Goal: Task Accomplishment & Management: Manage account settings

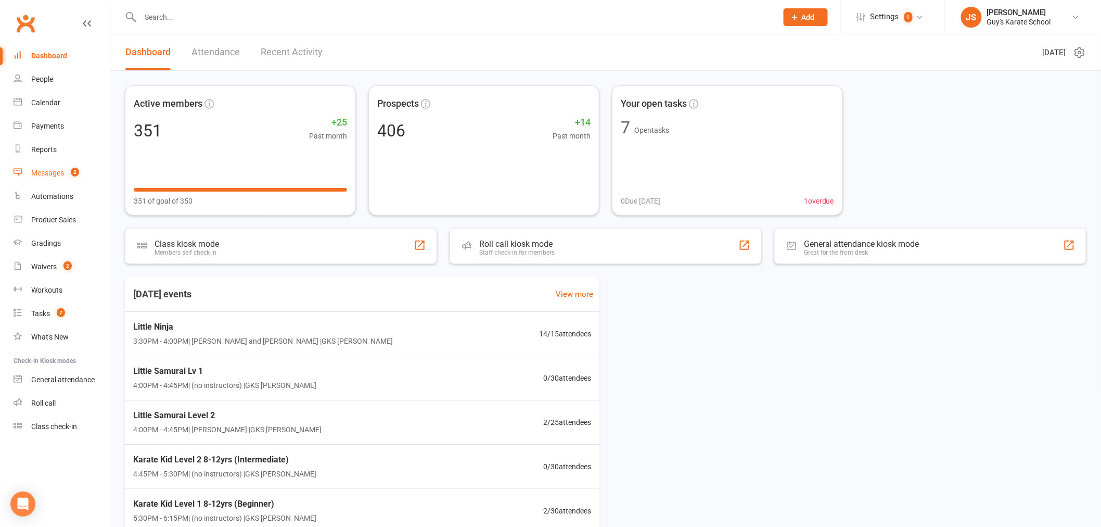
click at [55, 168] on link "Messages 2" at bounding box center [62, 172] width 96 height 23
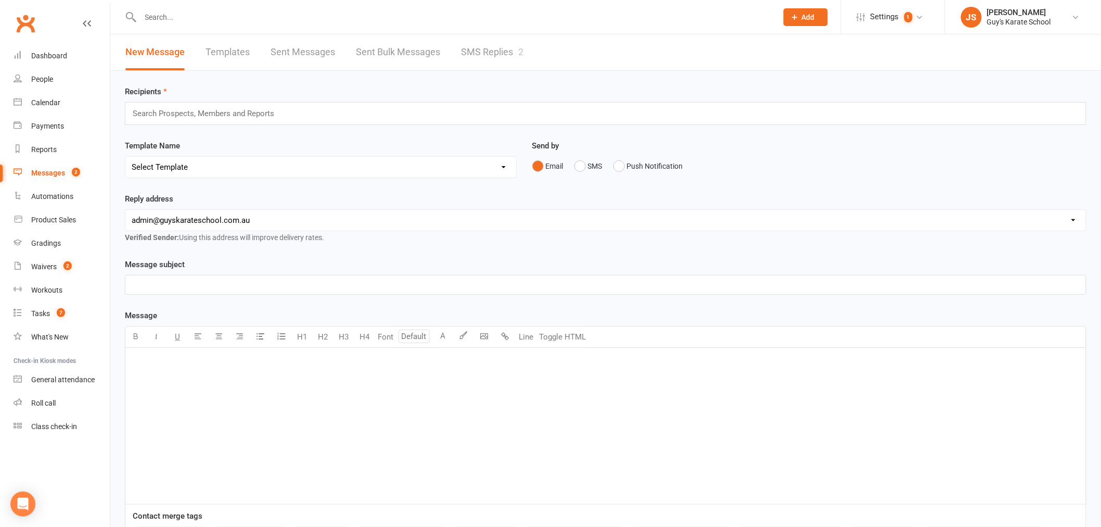
click at [501, 55] on link "SMS Replies 2" at bounding box center [492, 52] width 62 height 36
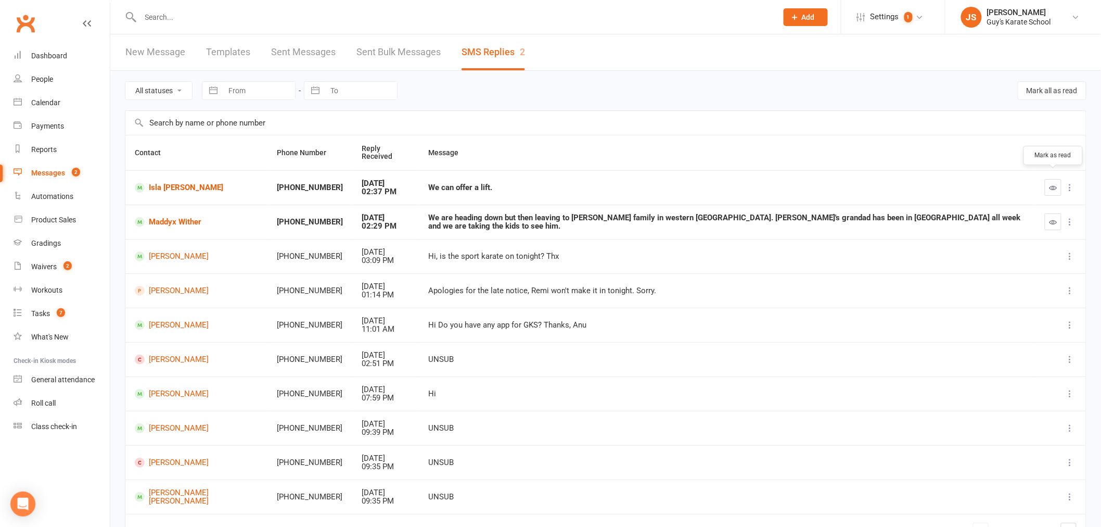
click at [1052, 184] on icon "button" at bounding box center [1054, 188] width 8 height 8
click at [1056, 218] on icon "button" at bounding box center [1054, 222] width 8 height 8
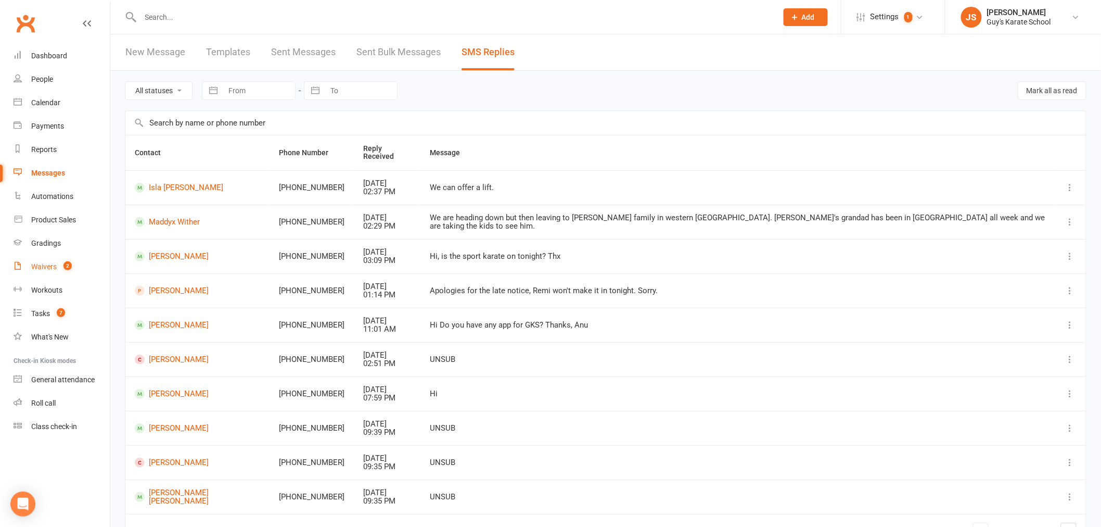
drag, startPoint x: 60, startPoint y: 267, endPoint x: 68, endPoint y: 268, distance: 7.9
click at [60, 267] on count-badge "2" at bounding box center [65, 266] width 14 height 8
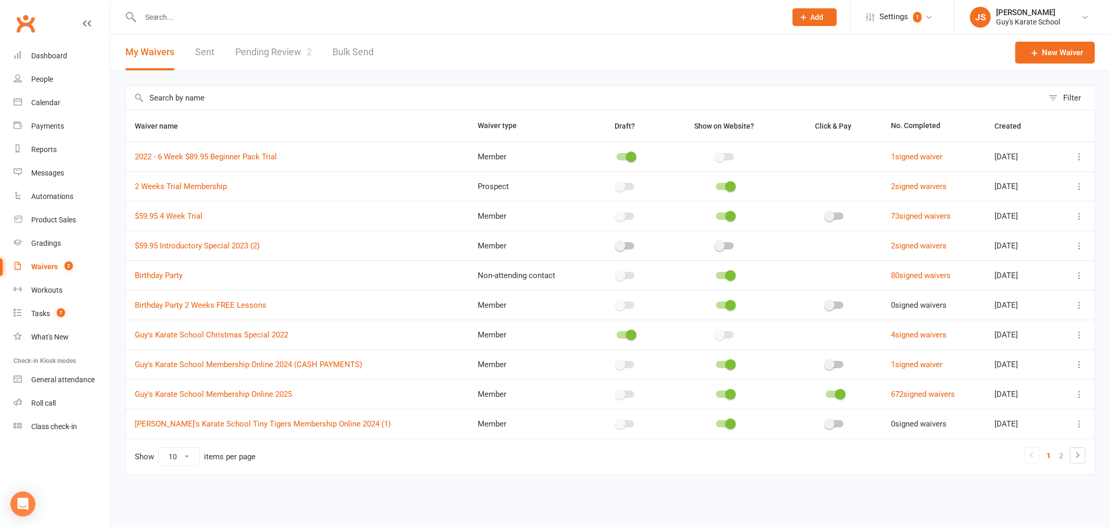
click at [273, 52] on link "Pending Review 2" at bounding box center [273, 52] width 77 height 36
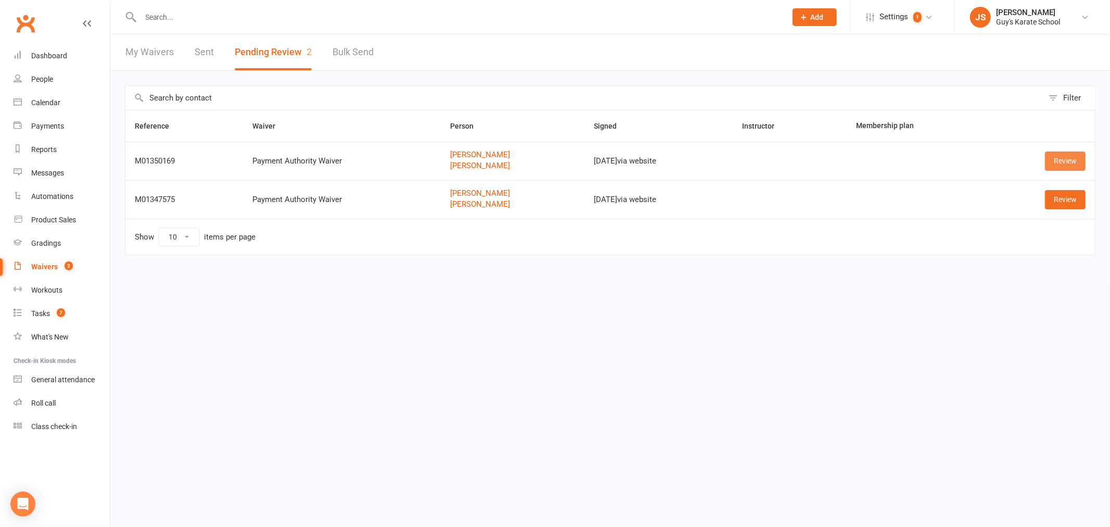
drag, startPoint x: 1072, startPoint y: 152, endPoint x: 1065, endPoint y: 153, distance: 7.4
click at [1072, 152] on link "Review" at bounding box center [1065, 160] width 41 height 19
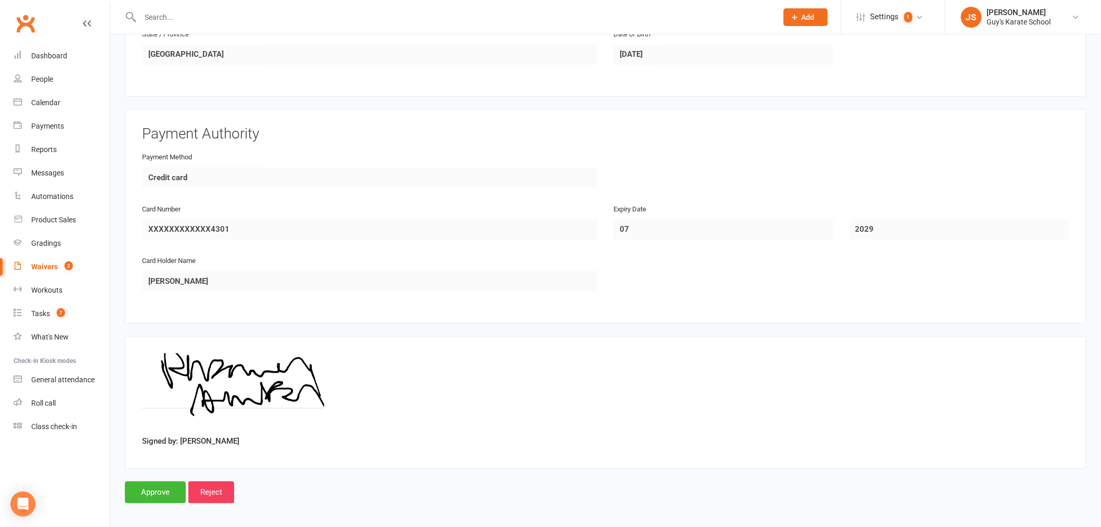
scroll to position [787, 0]
click at [169, 480] on input "Approve" at bounding box center [155, 491] width 61 height 22
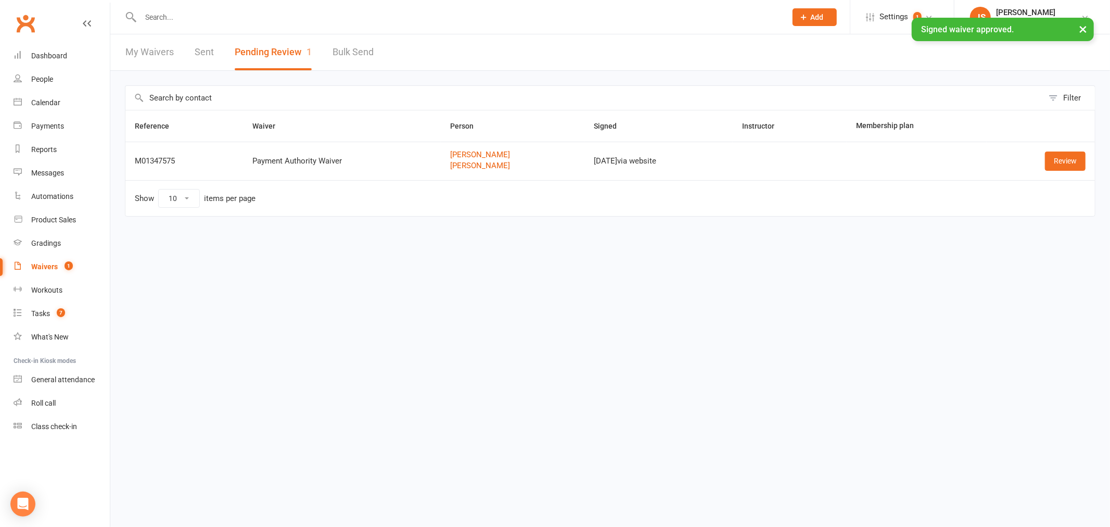
click at [1068, 172] on td "Review" at bounding box center [1041, 161] width 108 height 39
click at [1068, 156] on link "Review" at bounding box center [1065, 160] width 41 height 19
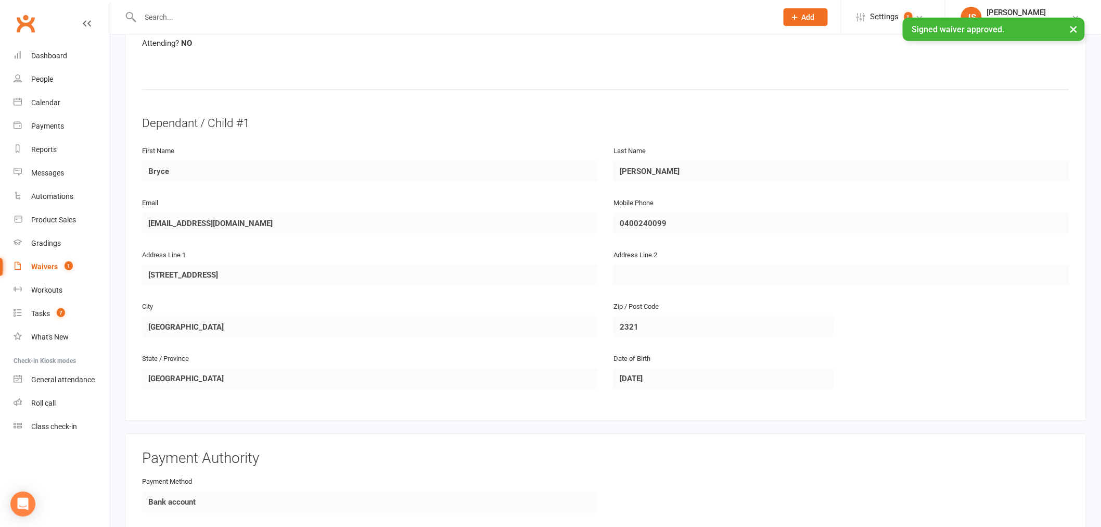
scroll to position [787, 0]
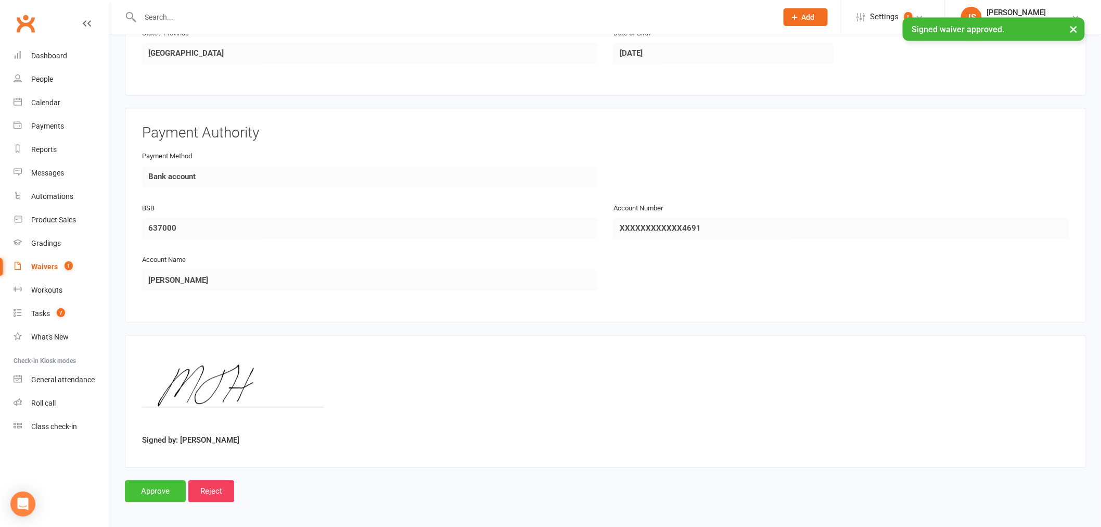
click at [165, 490] on input "Approve" at bounding box center [155, 491] width 61 height 22
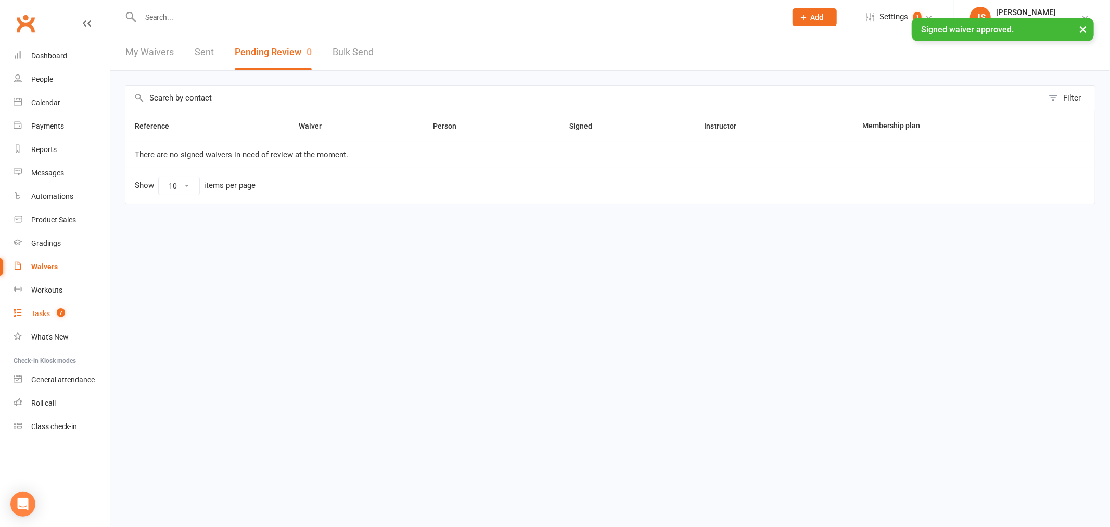
click at [50, 319] on link "Tasks 7" at bounding box center [62, 313] width 96 height 23
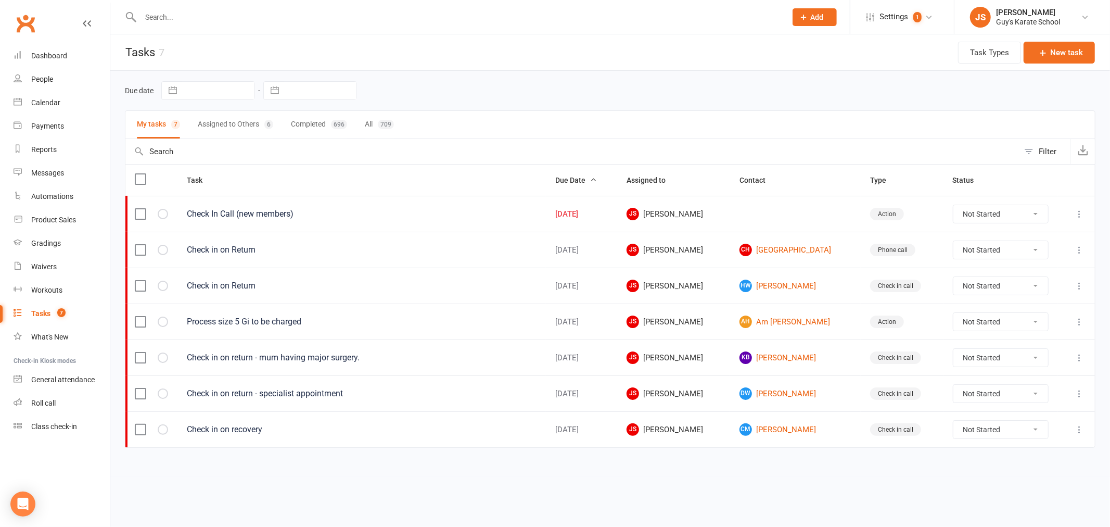
click at [240, 122] on button "Assigned to Others 6" at bounding box center [235, 125] width 75 height 28
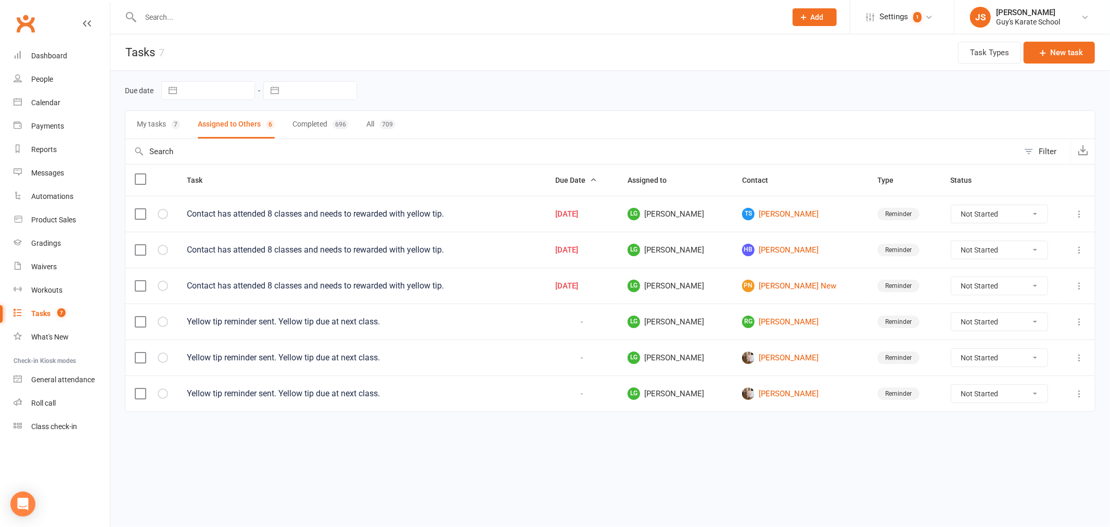
click at [136, 394] on label at bounding box center [140, 393] width 10 height 10
click at [136, 388] on input "checkbox" at bounding box center [140, 388] width 10 height 0
click at [136, 360] on label at bounding box center [140, 357] width 10 height 10
click at [136, 352] on input "checkbox" at bounding box center [140, 352] width 10 height 0
click at [137, 313] on td at bounding box center [151, 321] width 52 height 36
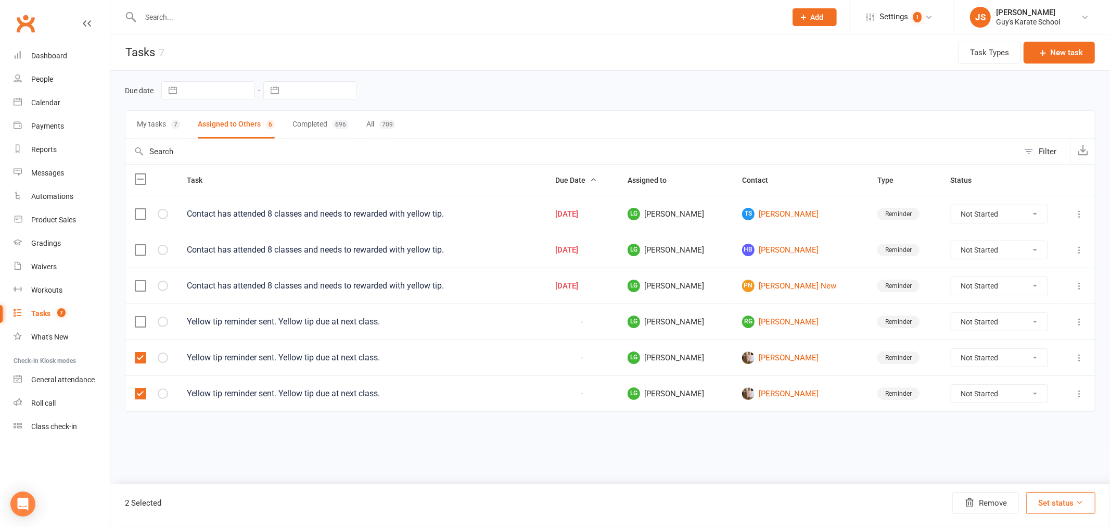
click at [137, 323] on label at bounding box center [140, 321] width 10 height 10
click at [137, 316] on input "checkbox" at bounding box center [140, 316] width 10 height 0
click at [1001, 504] on button "Remove" at bounding box center [985, 503] width 67 height 22
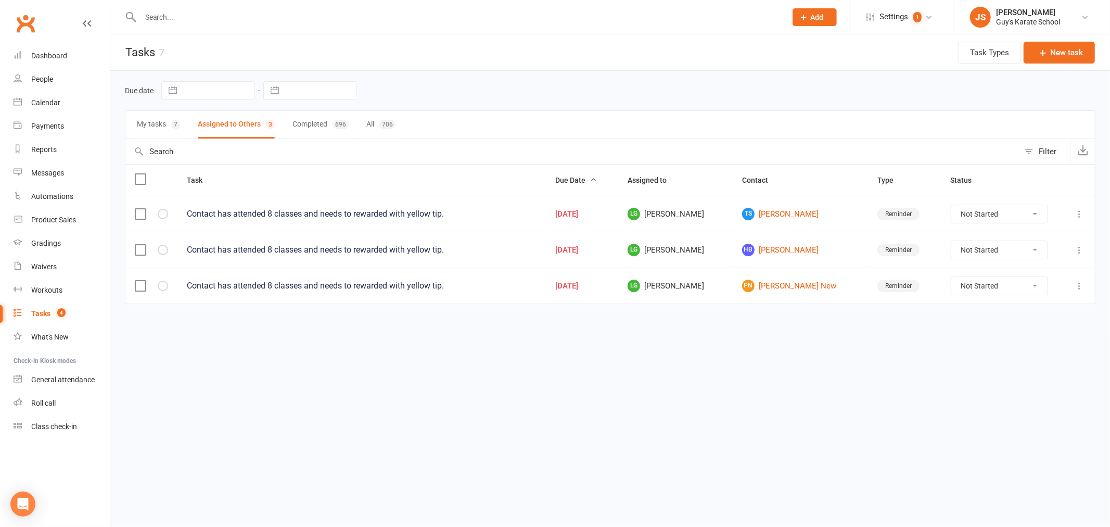
click at [159, 118] on button "My tasks 7" at bounding box center [158, 125] width 43 height 28
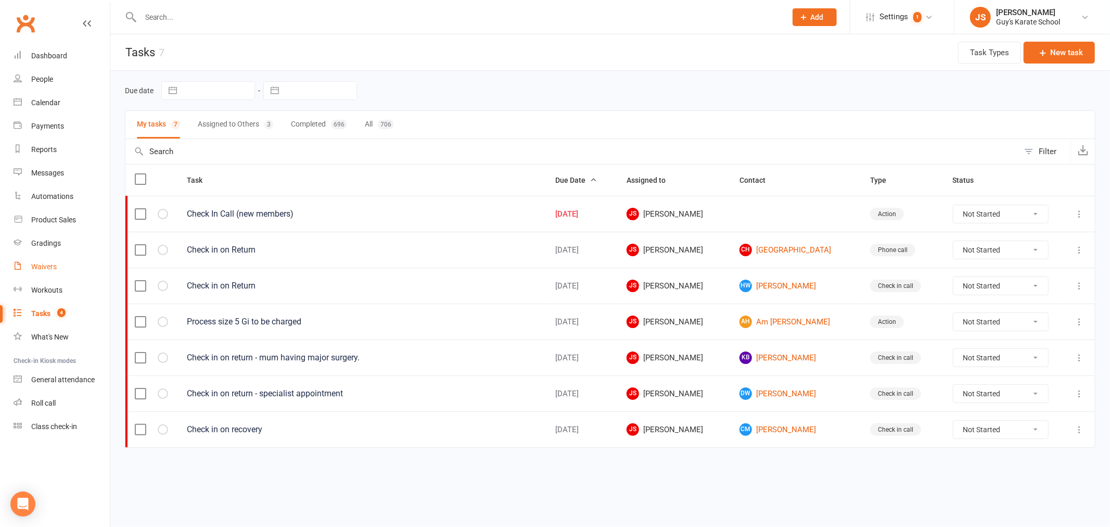
click at [53, 262] on div "Waivers" at bounding box center [44, 266] width 26 height 8
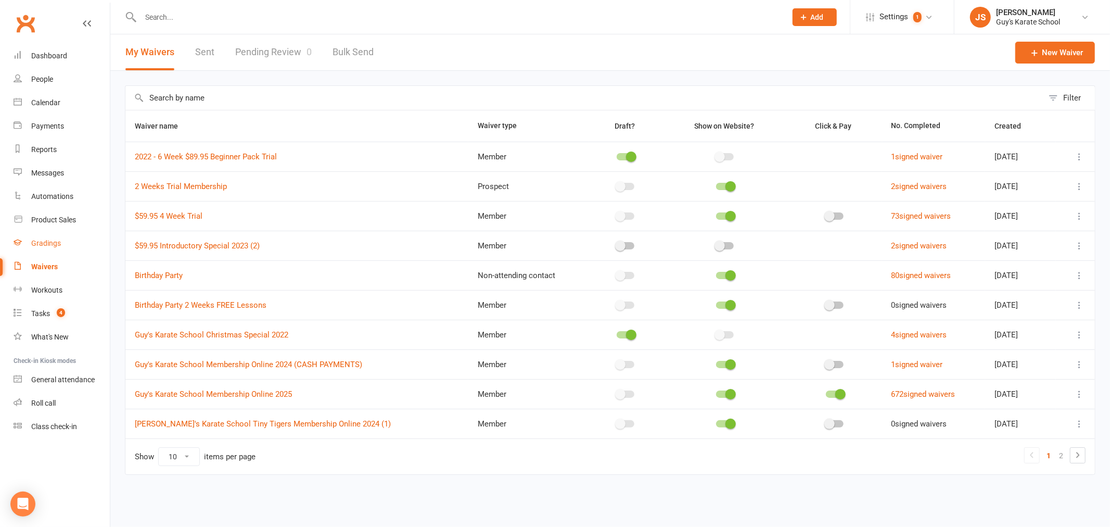
click at [54, 248] on link "Gradings" at bounding box center [62, 243] width 96 height 23
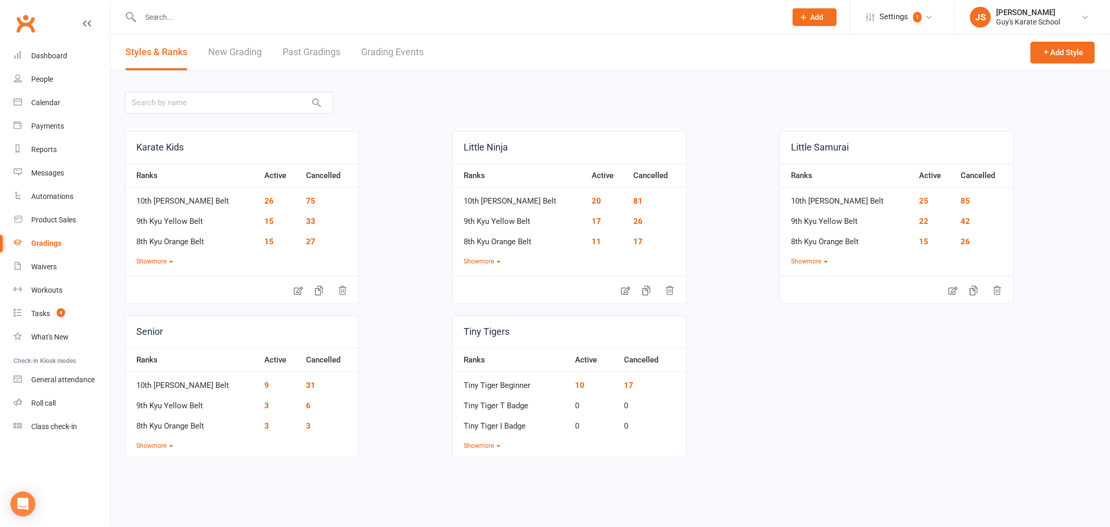
click at [398, 51] on link "Grading Events" at bounding box center [392, 52] width 62 height 36
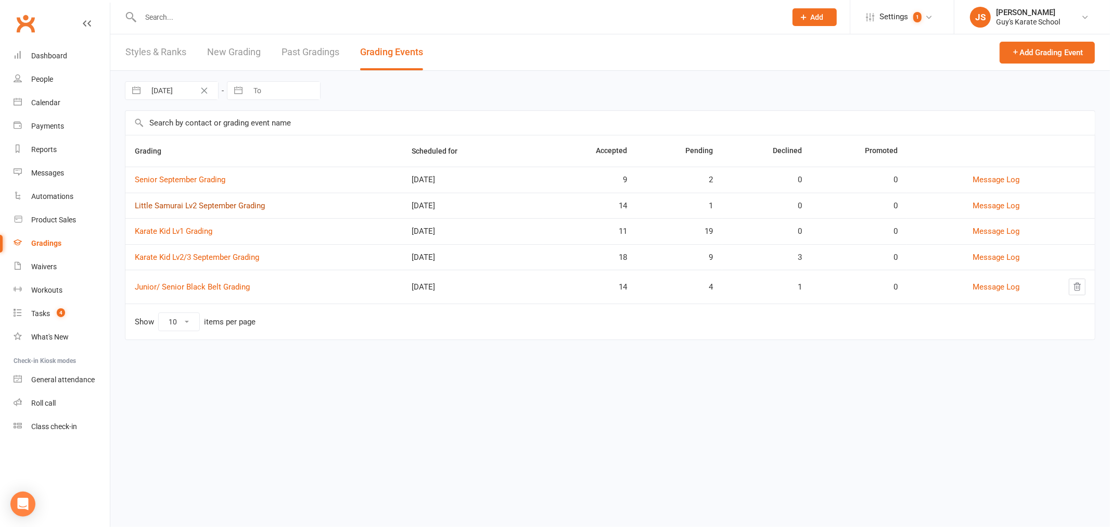
click at [175, 201] on link "Little Samurai Lv2 September Grading" at bounding box center [200, 205] width 130 height 9
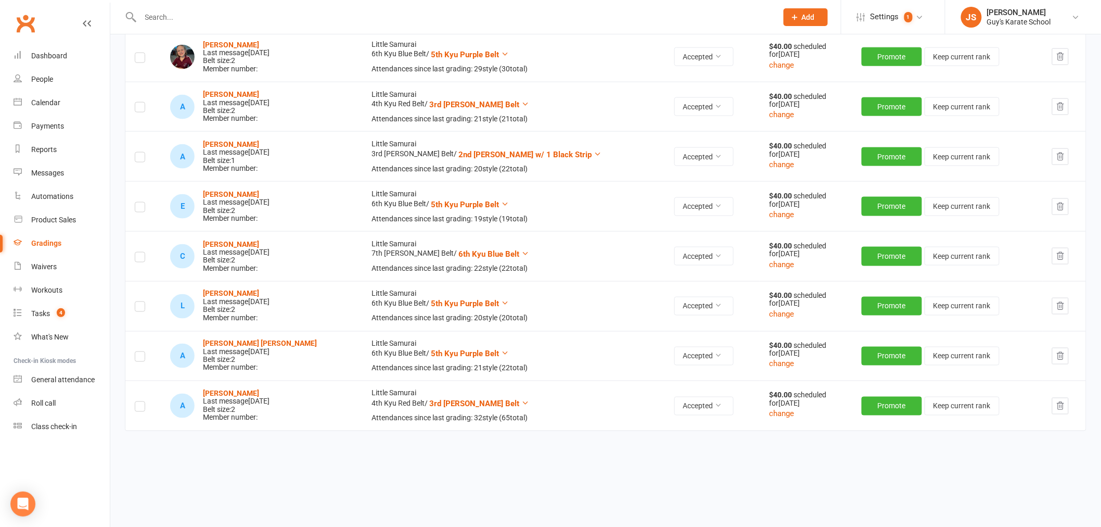
scroll to position [533, 0]
click at [43, 55] on div "Dashboard" at bounding box center [49, 56] width 36 height 8
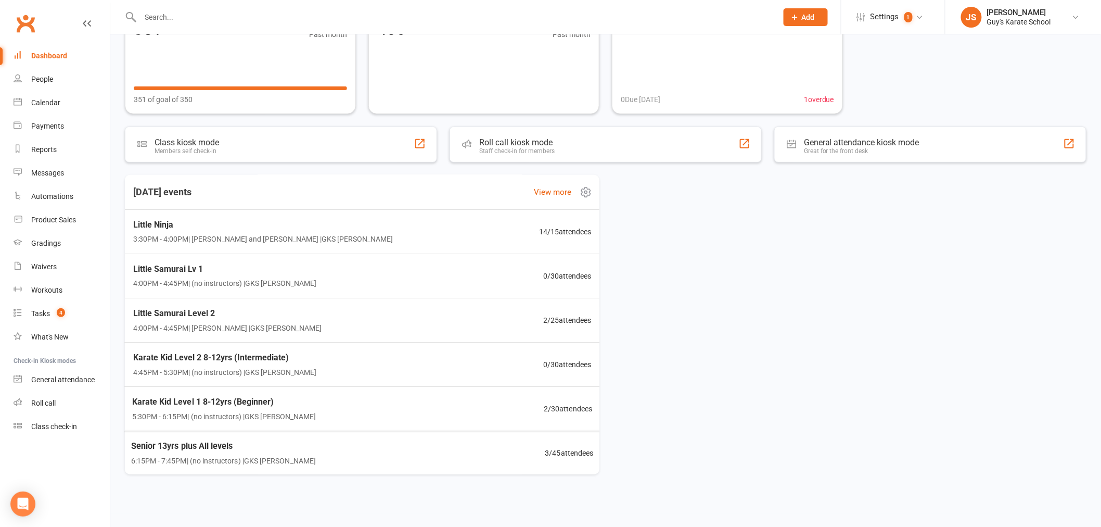
scroll to position [103, 0]
click at [420, 466] on div "Senior 13yrs plus All levels 6:15PM - 7:45PM | (no instructors) | GKS [PERSON_N…" at bounding box center [362, 451] width 493 height 45
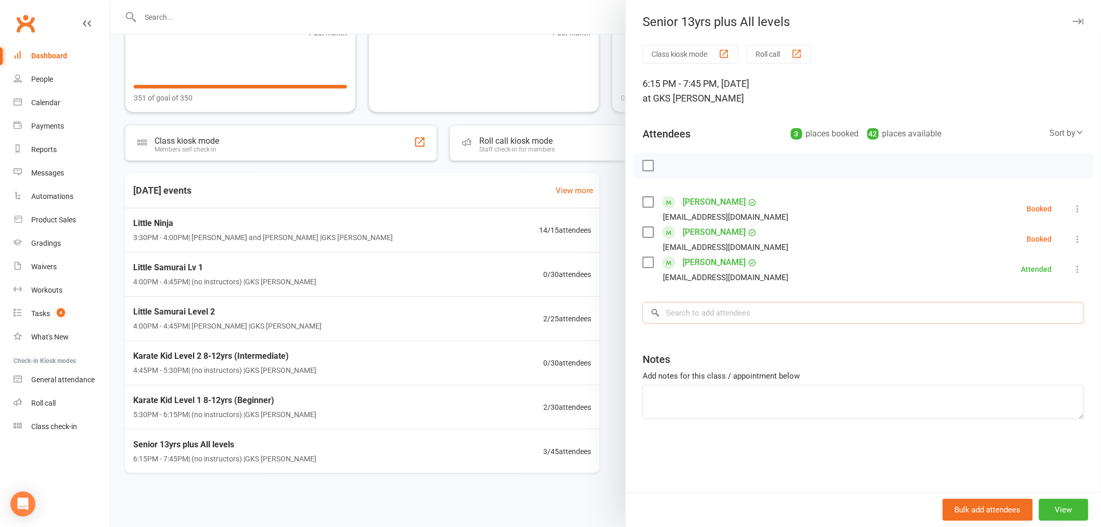
click at [732, 311] on input "search" at bounding box center [864, 313] width 442 height 22
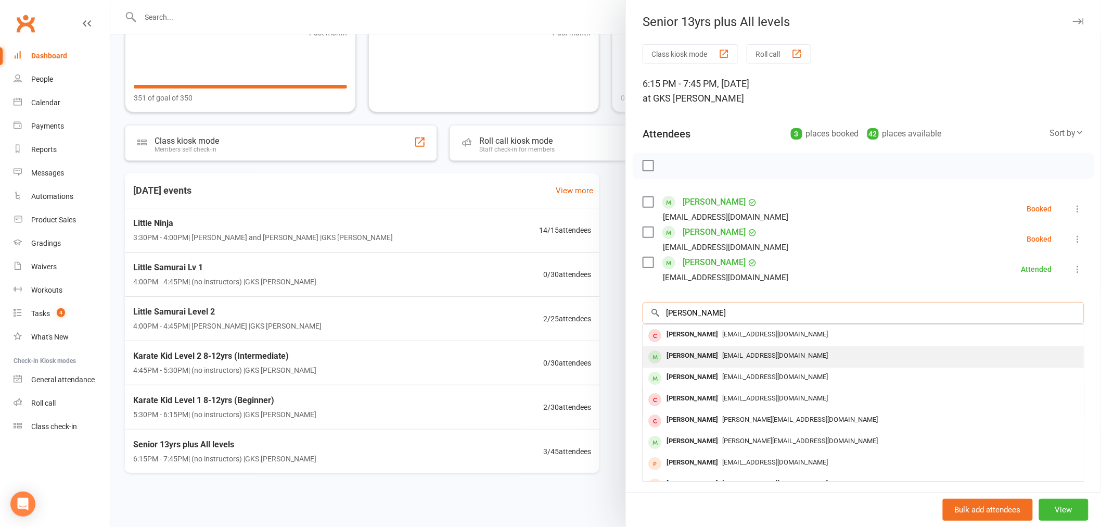
type input "[PERSON_NAME]"
click at [731, 365] on div "[PERSON_NAME] [PERSON_NAME][EMAIL_ADDRESS][DOMAIN_NAME]" at bounding box center [863, 356] width 441 height 21
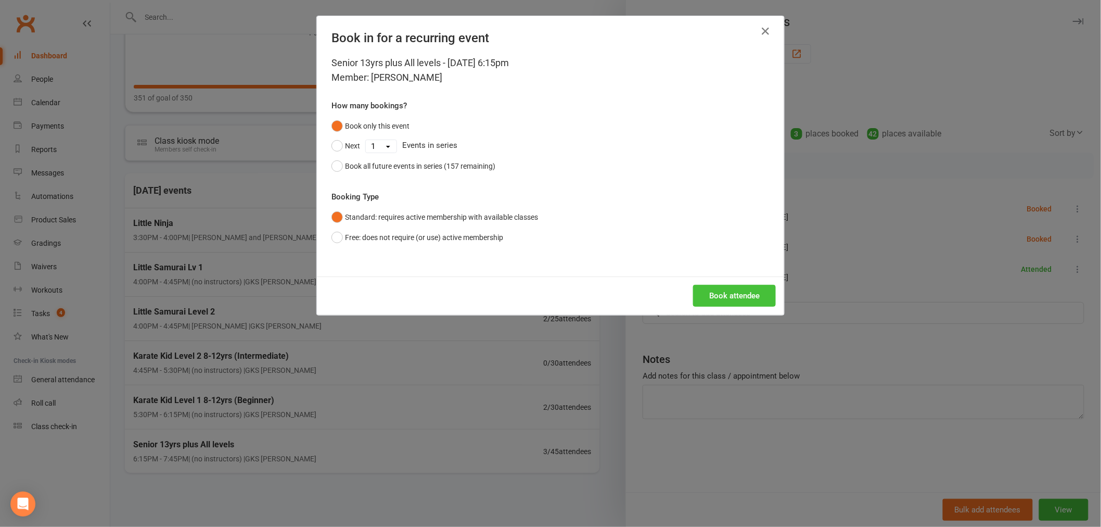
click at [745, 305] on button "Book attendee" at bounding box center [734, 296] width 83 height 22
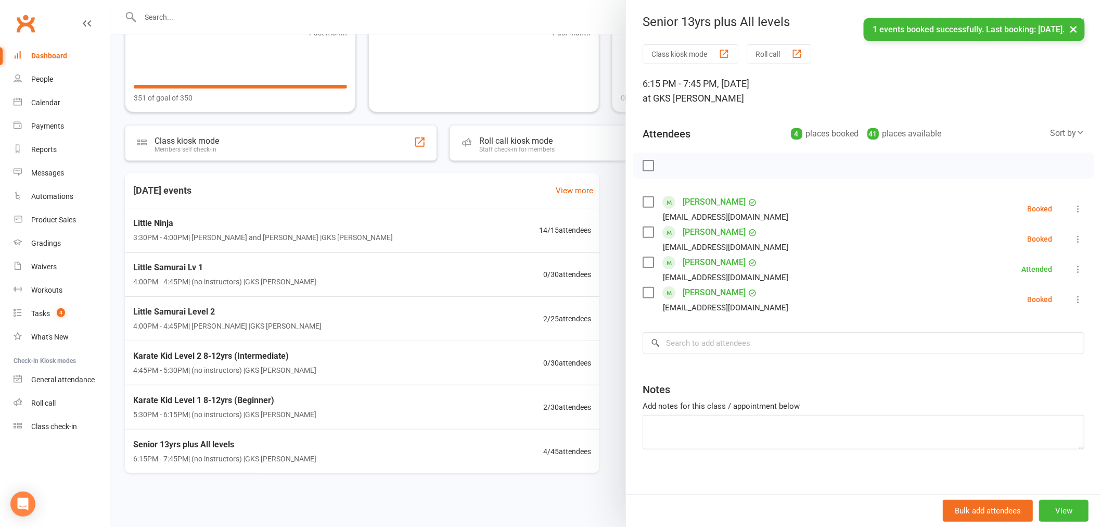
click at [1073, 298] on icon at bounding box center [1078, 299] width 10 height 10
click at [1003, 356] on link "Check in" at bounding box center [1028, 361] width 112 height 21
click at [338, 403] on div at bounding box center [605, 263] width 991 height 527
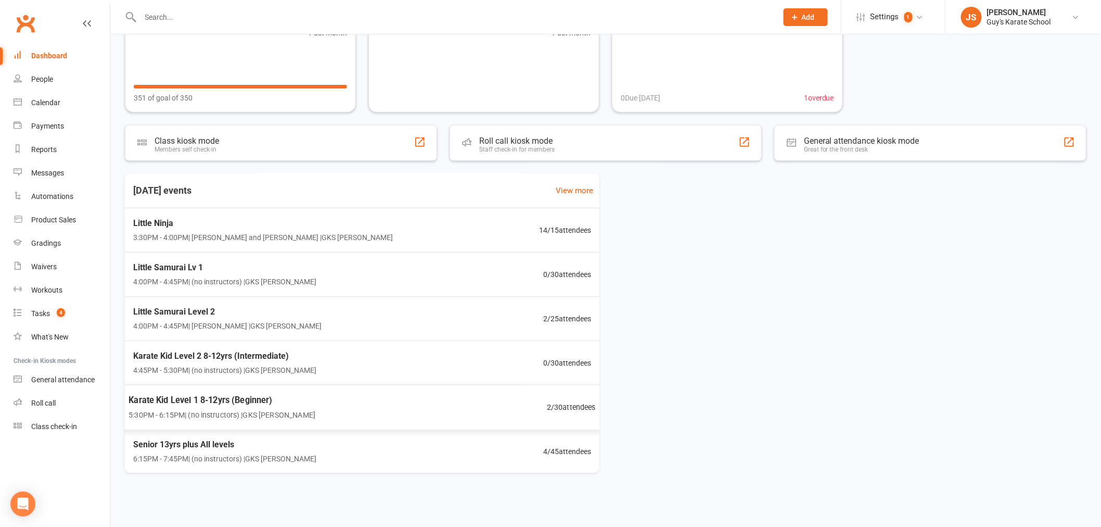
click at [338, 403] on div "Karate Kid Level 1 8-12yrs (Beginner) 5:30PM - 6:15PM | (no instructors) | GKS …" at bounding box center [362, 407] width 493 height 45
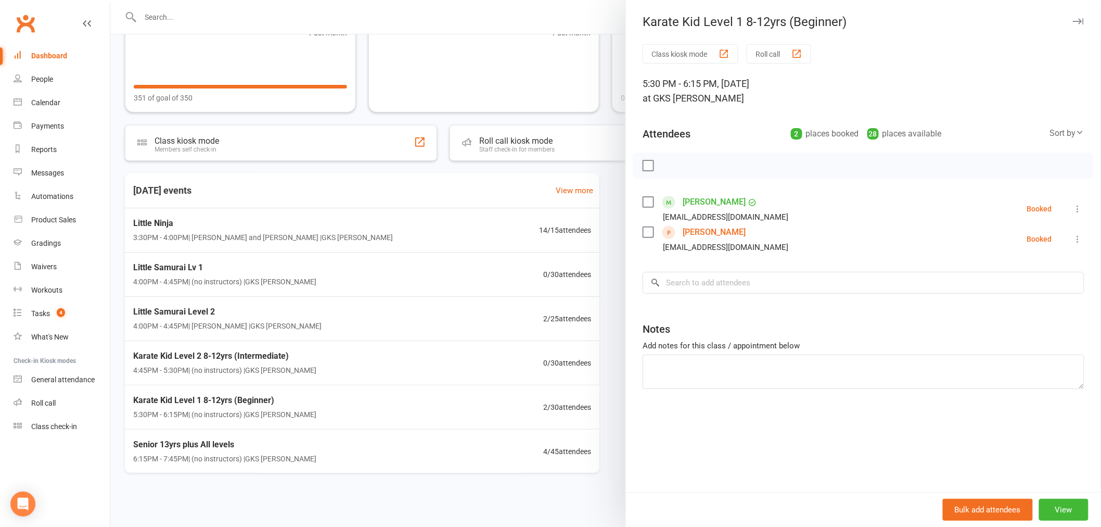
click at [345, 378] on div at bounding box center [605, 263] width 991 height 527
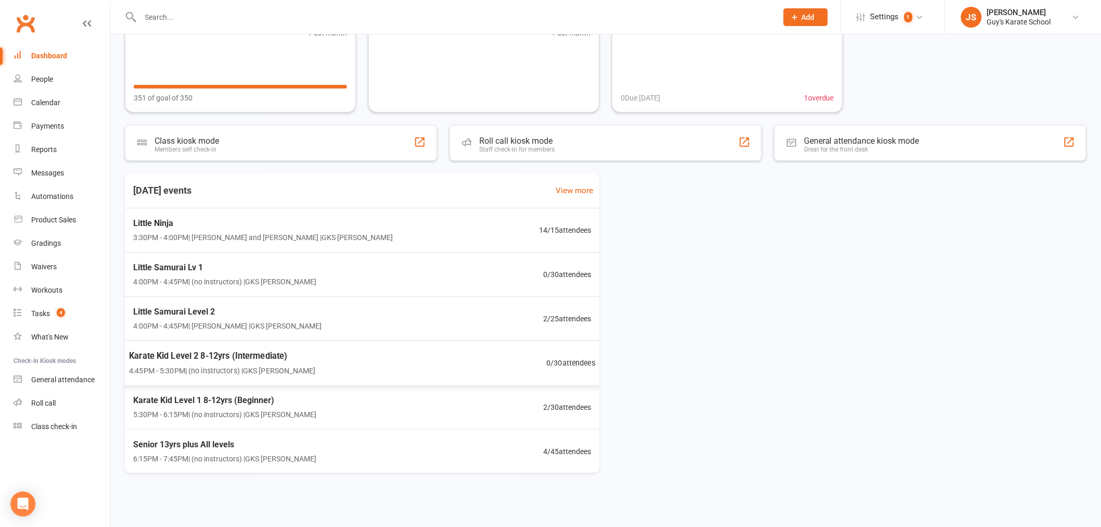
click at [361, 360] on div "Karate Kid Level 2 8-12yrs (Intermediate) 4:45PM - 5:30PM | (no instructors) | …" at bounding box center [363, 362] width 492 height 45
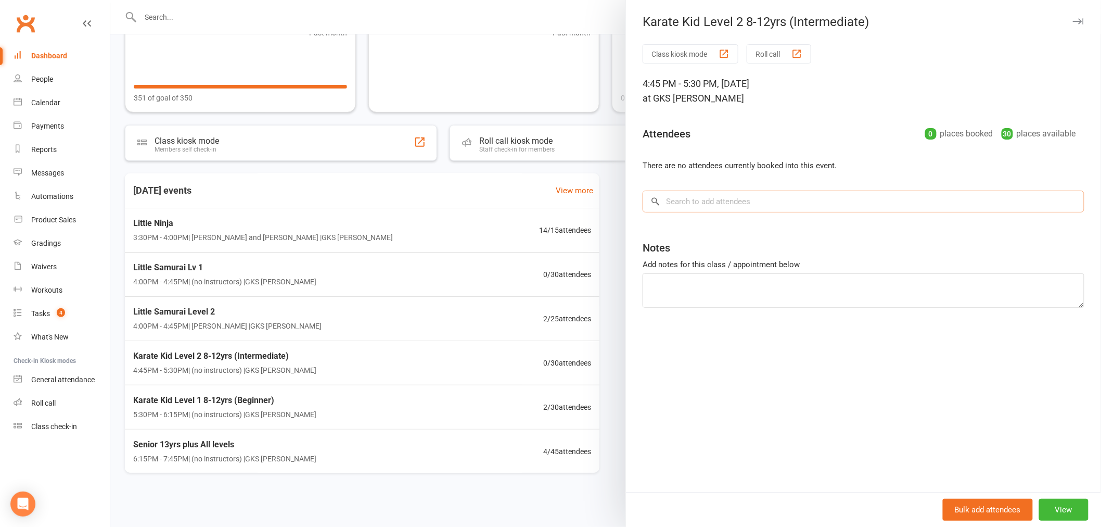
click at [767, 200] on input "search" at bounding box center [864, 201] width 442 height 22
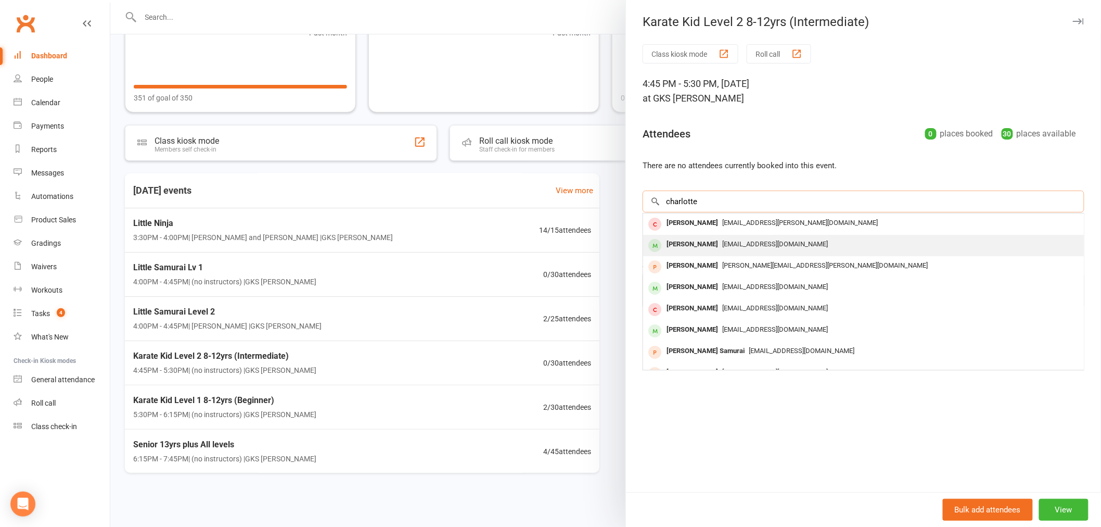
type input "charlotte"
click at [748, 237] on div "[EMAIL_ADDRESS][DOMAIN_NAME]" at bounding box center [863, 244] width 432 height 15
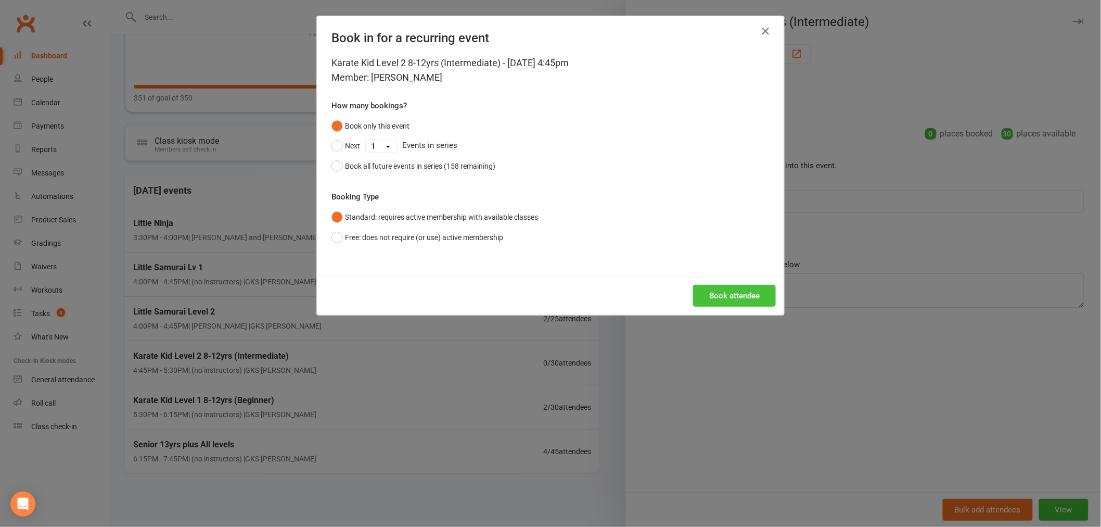
click at [725, 293] on button "Book attendee" at bounding box center [734, 296] width 83 height 22
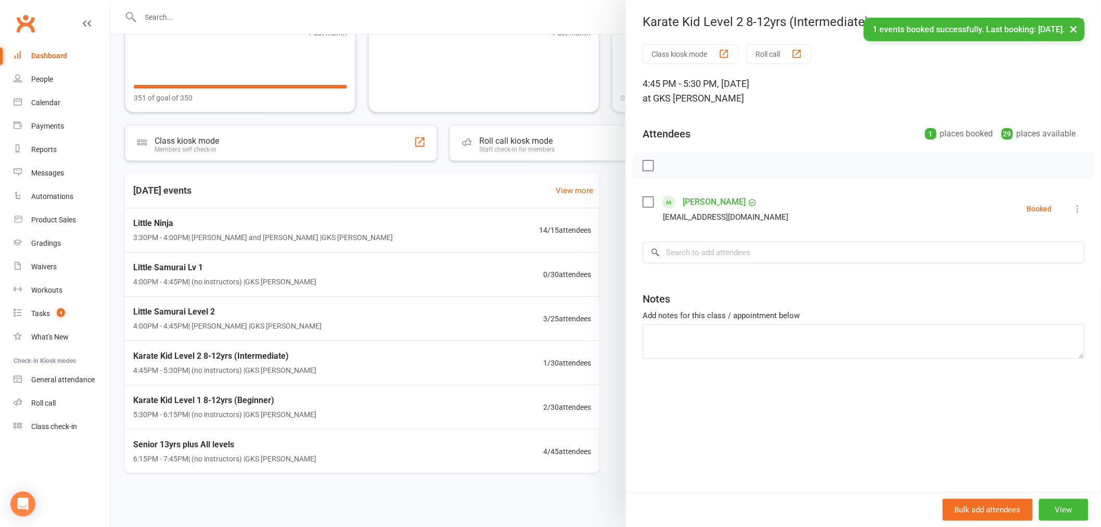
click at [1073, 212] on icon at bounding box center [1078, 208] width 10 height 10
click at [1026, 260] on link "Check in" at bounding box center [1028, 270] width 112 height 21
click at [308, 218] on div at bounding box center [605, 263] width 991 height 527
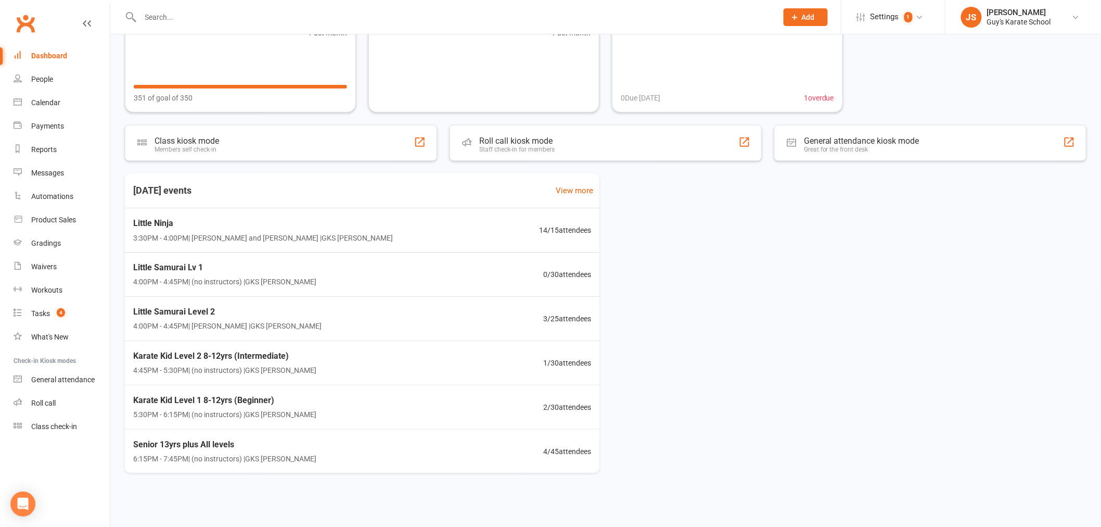
click at [299, 227] on span "Little Ninja" at bounding box center [263, 223] width 260 height 14
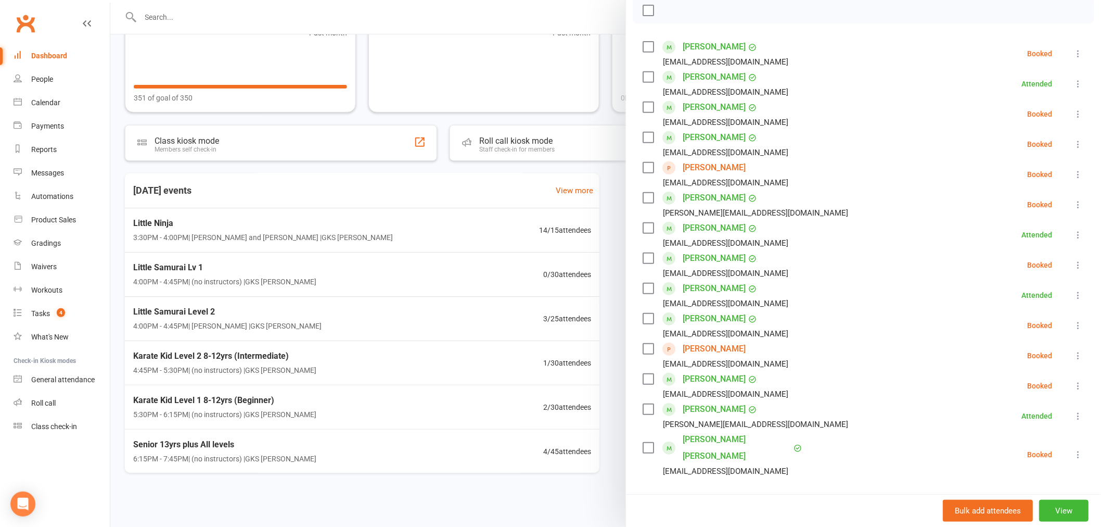
scroll to position [173, 0]
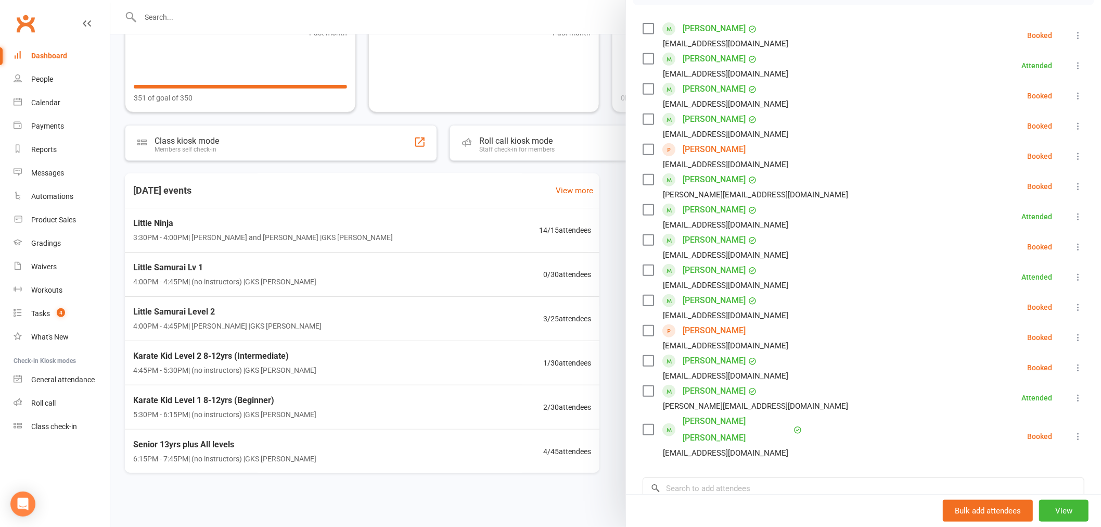
click at [1073, 337] on icon at bounding box center [1078, 337] width 10 height 10
click at [1001, 397] on link "Check in" at bounding box center [1032, 399] width 103 height 21
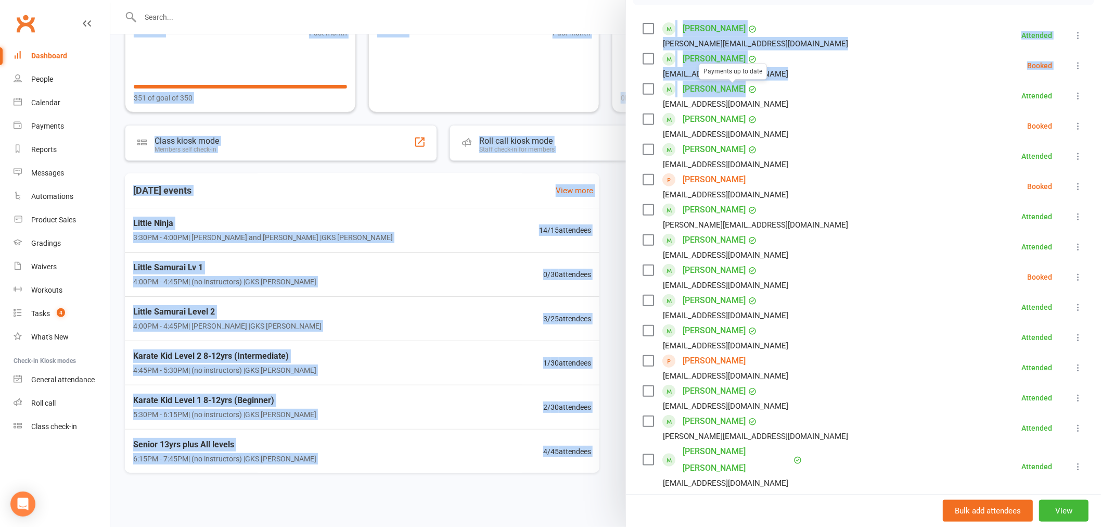
scroll to position [0, 0]
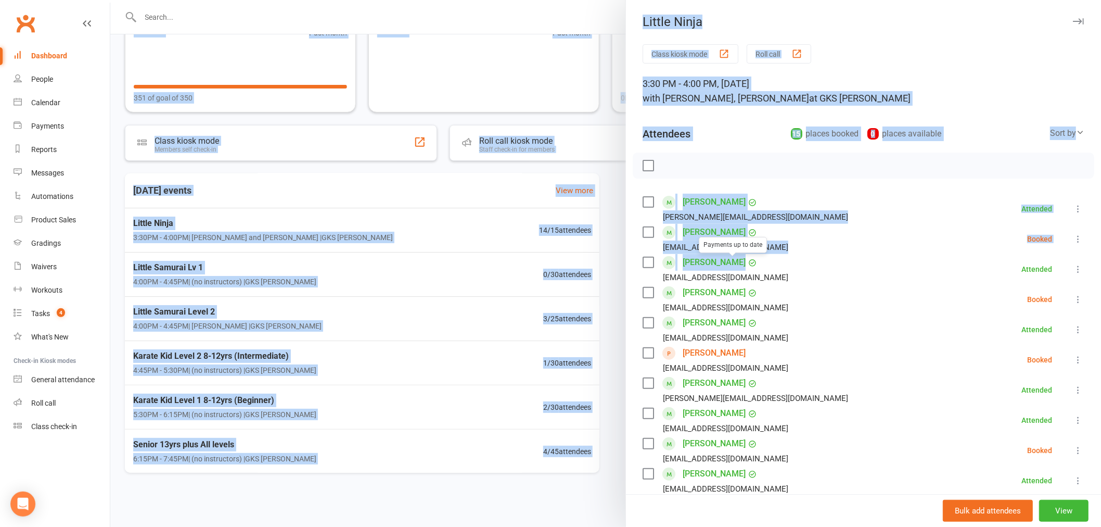
drag, startPoint x: 749, startPoint y: -70, endPoint x: 794, endPoint y: 73, distance: 149.8
click at [689, 0] on html "Prospect Member Non-attending contact Class / event Appointment Grading event T…" at bounding box center [550, 212] width 1101 height 630
click at [606, 96] on div at bounding box center [605, 263] width 991 height 527
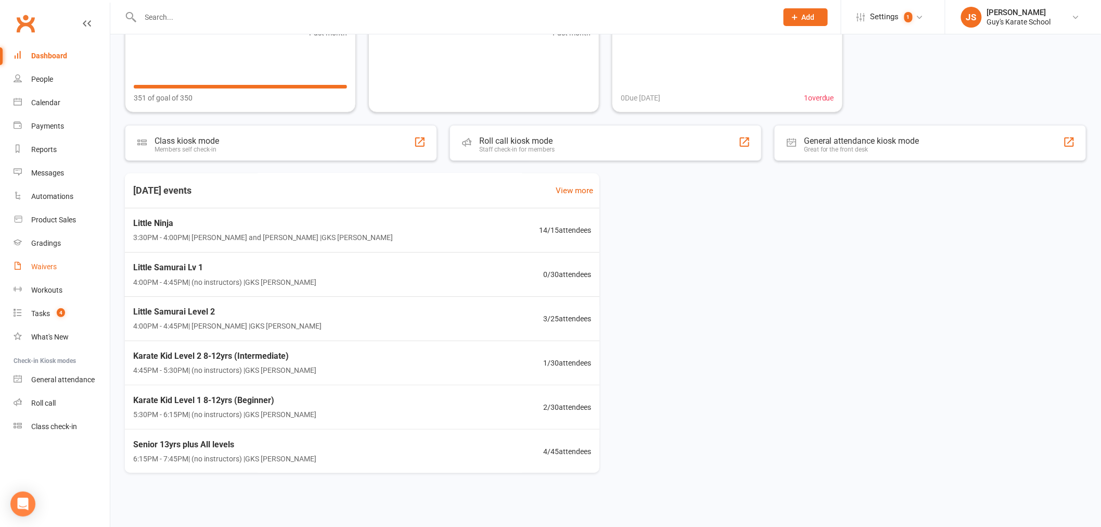
click at [53, 266] on div "Waivers" at bounding box center [44, 266] width 26 height 8
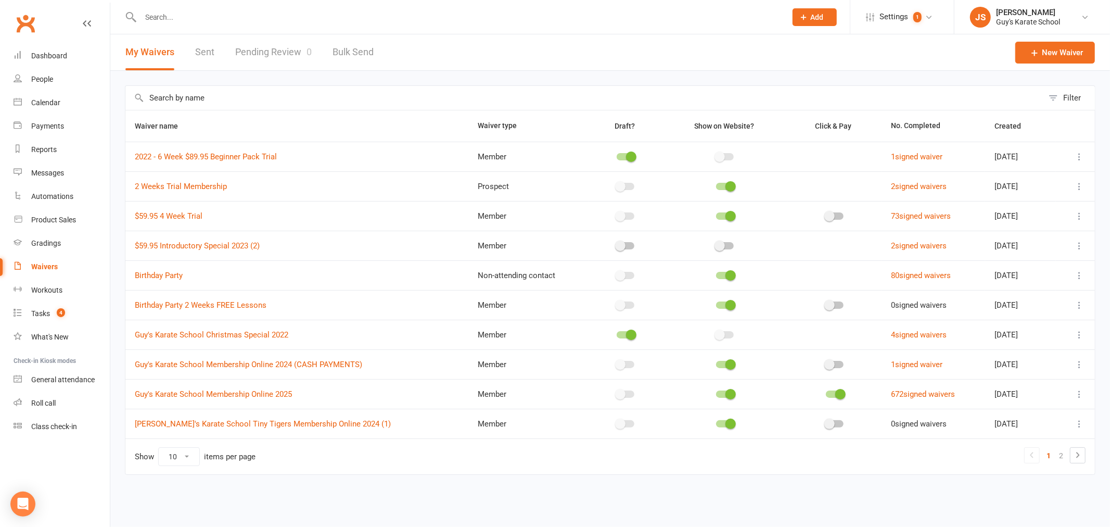
click at [280, 63] on link "Pending Review 0" at bounding box center [273, 52] width 77 height 36
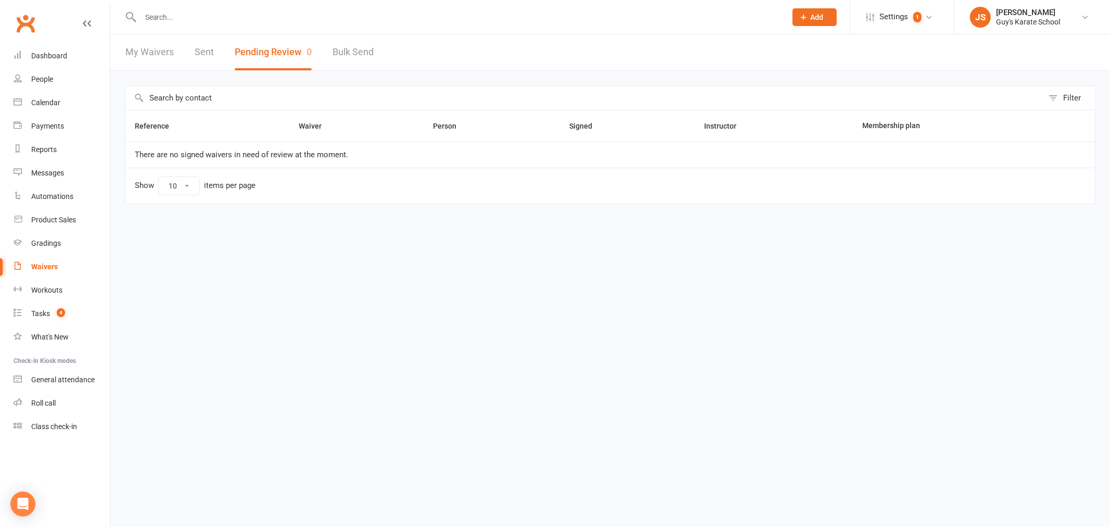
click at [310, 17] on input "text" at bounding box center [458, 17] width 642 height 15
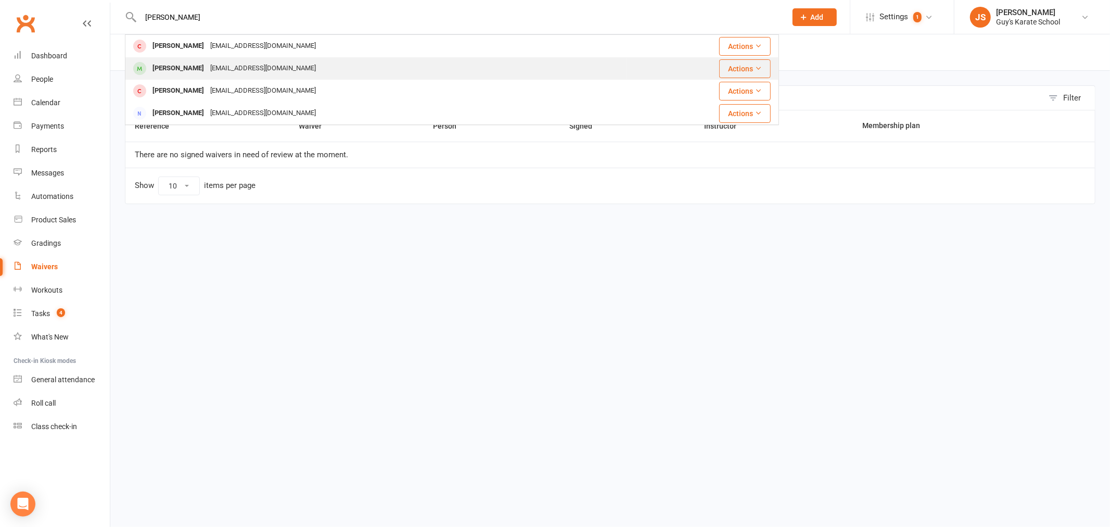
type input "[PERSON_NAME]"
click at [256, 69] on div "[EMAIL_ADDRESS][DOMAIN_NAME]" at bounding box center [263, 68] width 112 height 15
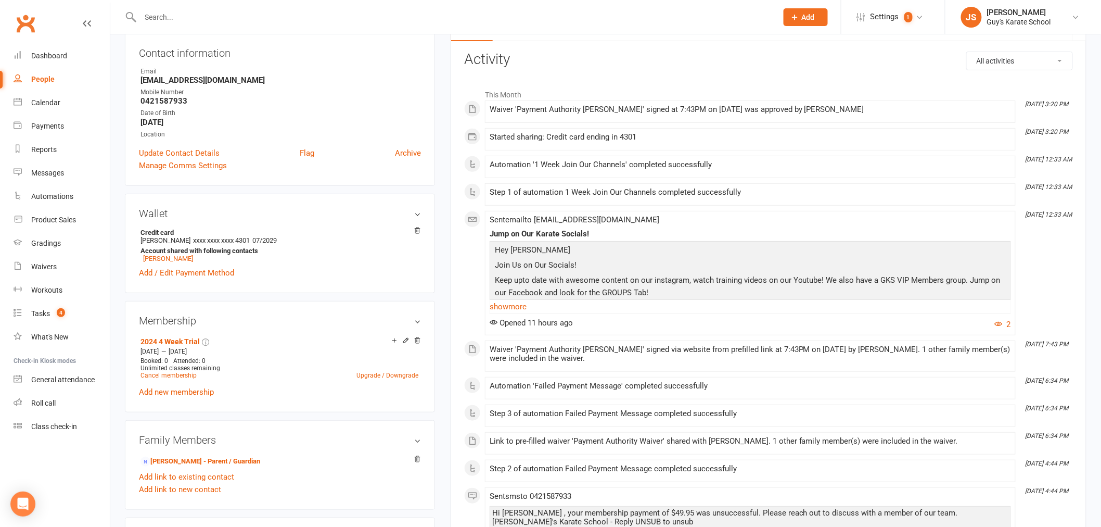
scroll to position [116, 0]
click at [404, 342] on icon at bounding box center [405, 339] width 5 height 5
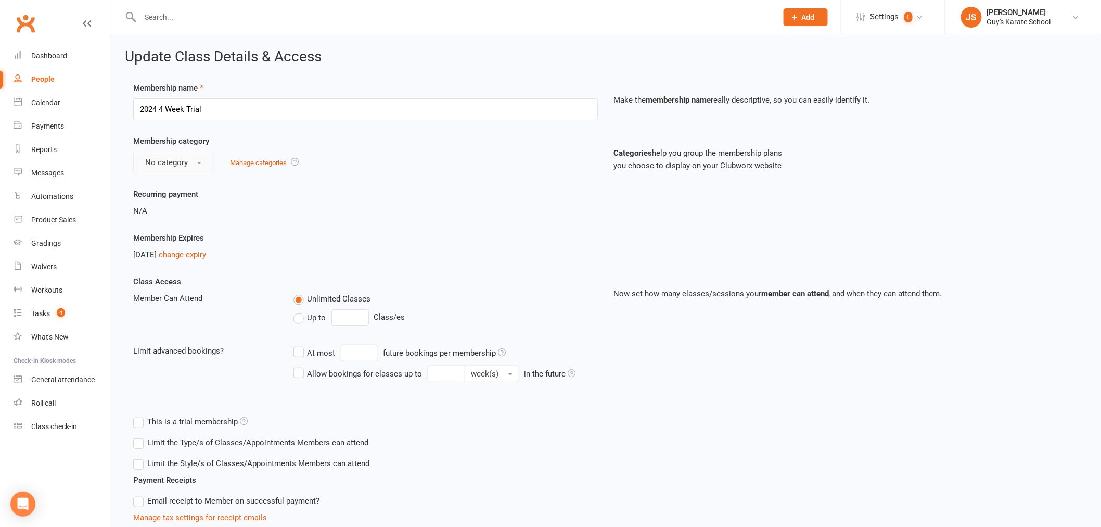
click at [167, 152] on button "No category" at bounding box center [173, 162] width 80 height 22
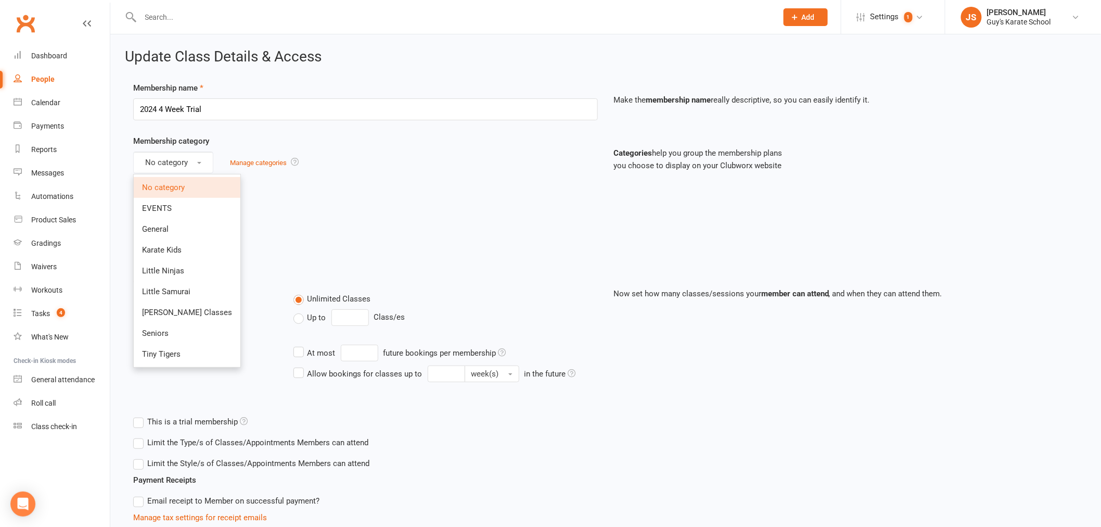
drag, startPoint x: 157, startPoint y: 171, endPoint x: 619, endPoint y: 232, distance: 466.1
click at [619, 232] on div "Membership Expires [DATE] change expiry" at bounding box center [605, 254] width 961 height 44
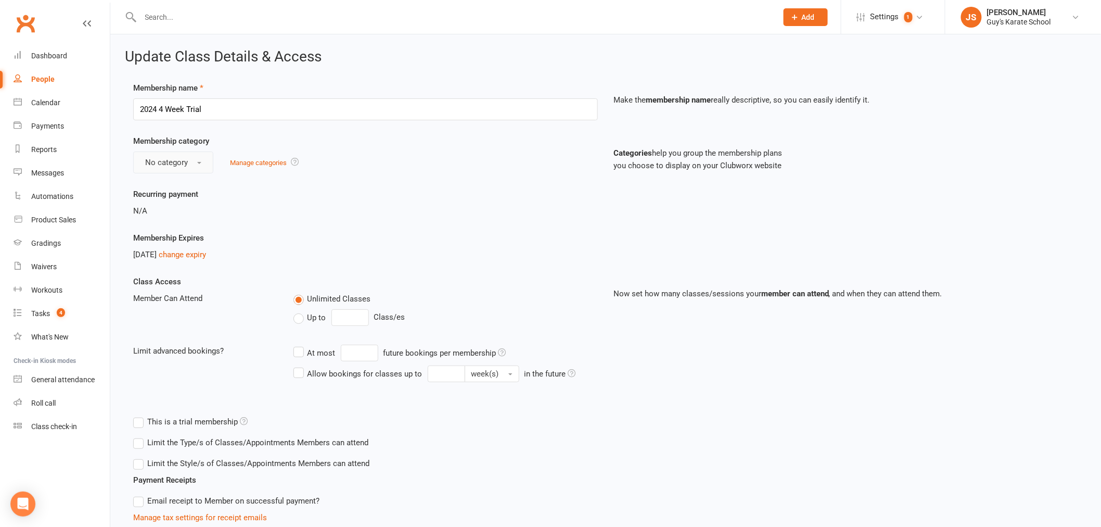
click at [190, 168] on button "No category" at bounding box center [173, 162] width 80 height 22
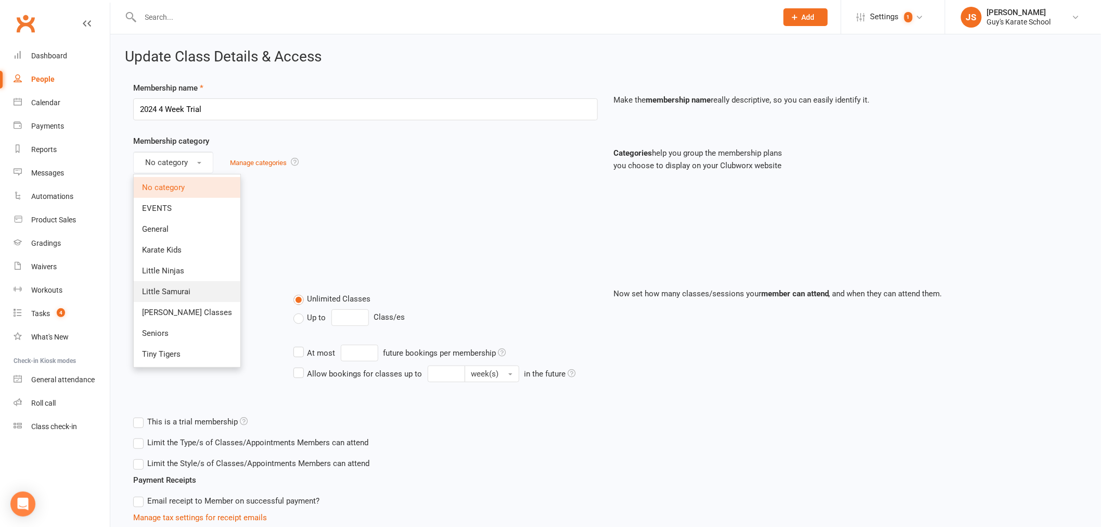
click at [207, 290] on link "Little Samurai" at bounding box center [187, 291] width 107 height 21
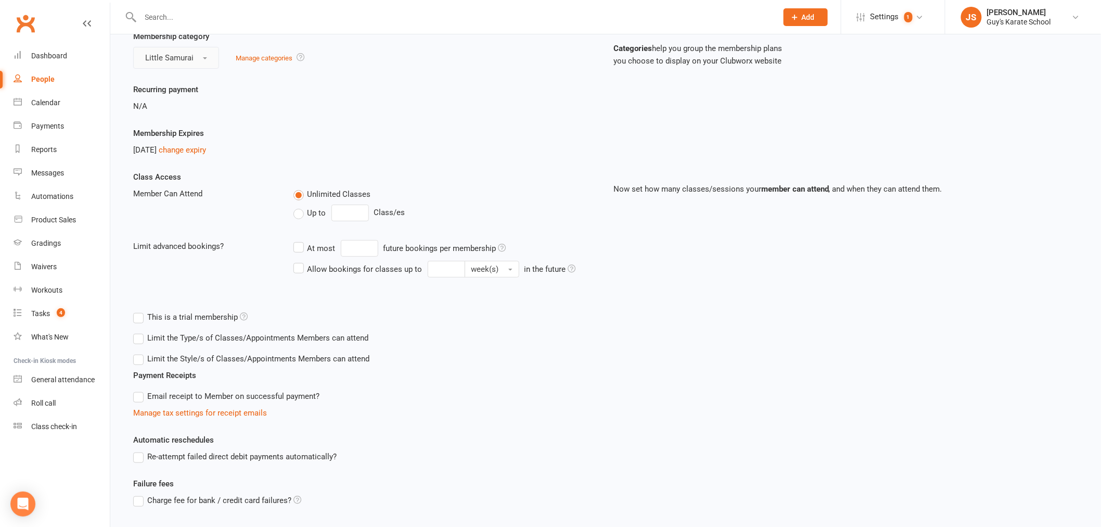
scroll to position [187, 0]
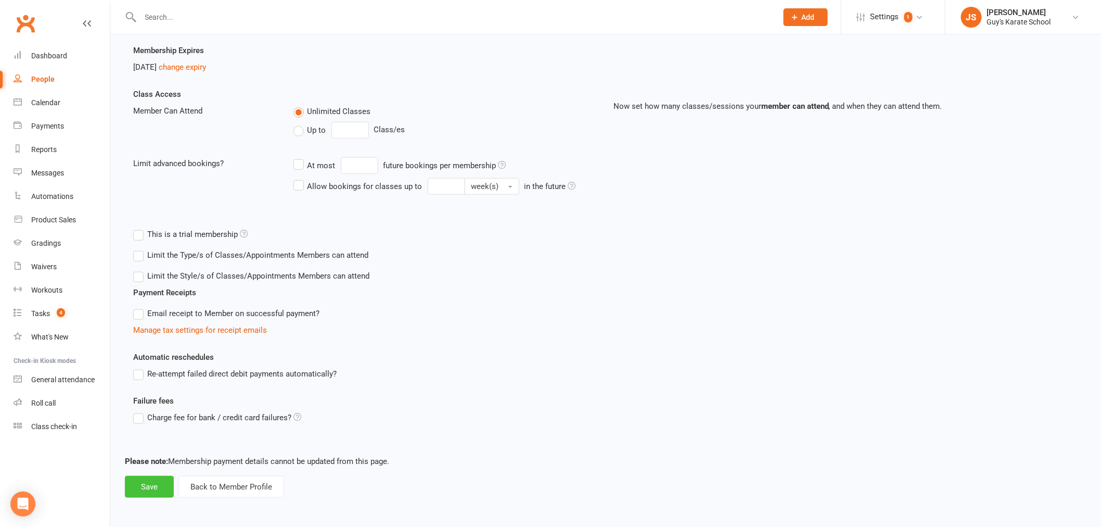
click at [144, 491] on button "Save" at bounding box center [149, 487] width 49 height 22
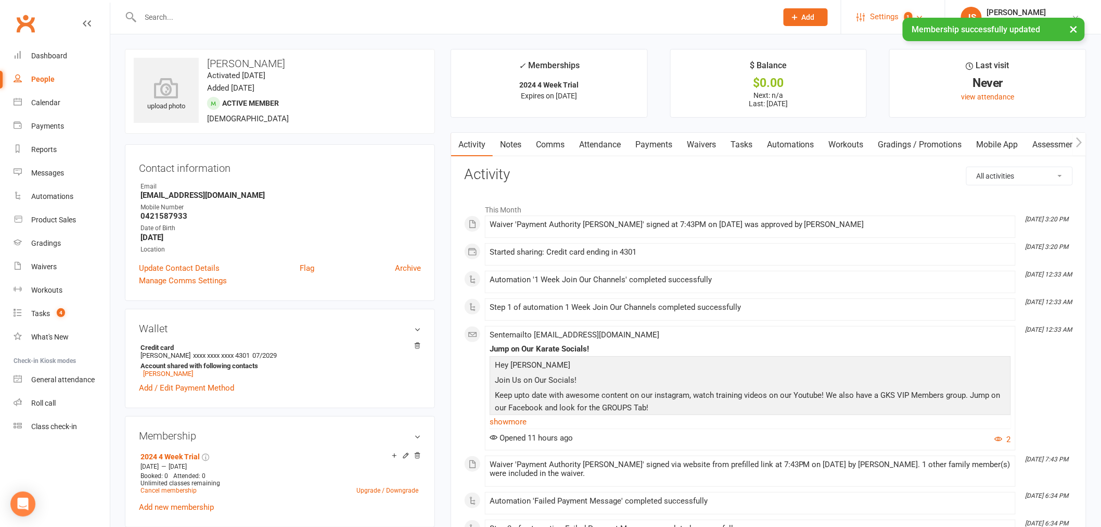
click at [870, 14] on link "Settings 1" at bounding box center [893, 16] width 72 height 23
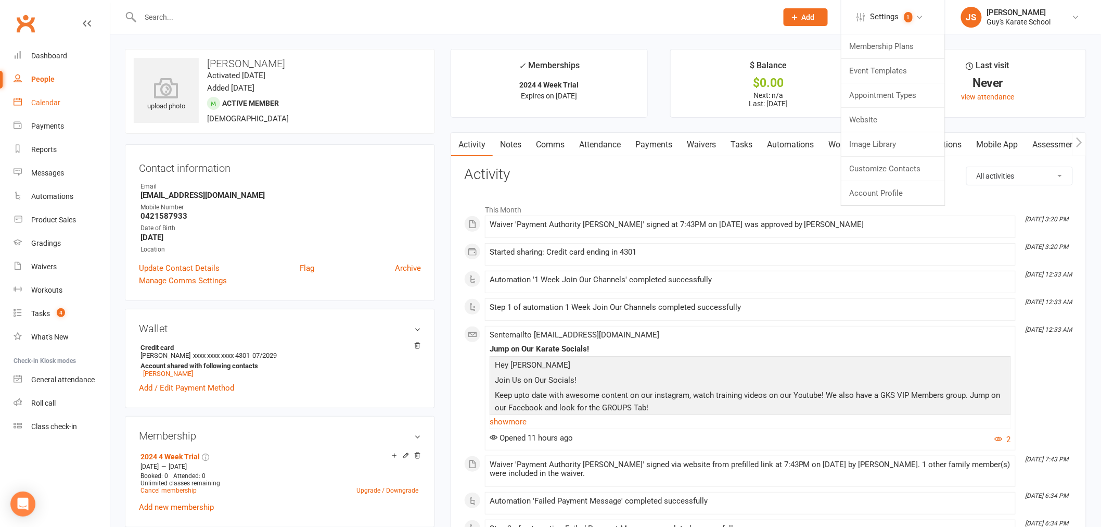
click at [60, 107] on link "Calendar" at bounding box center [62, 102] width 96 height 23
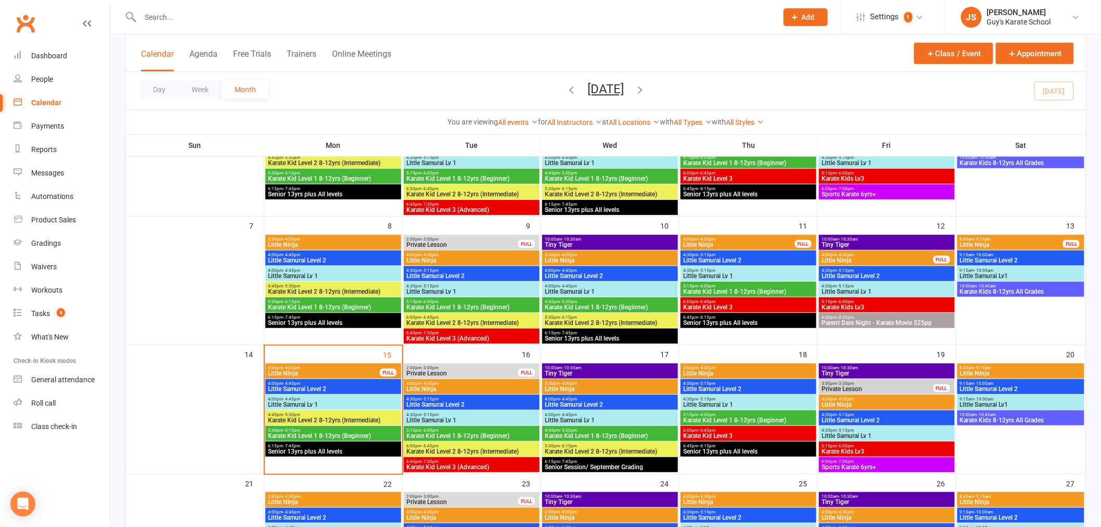
scroll to position [231, 0]
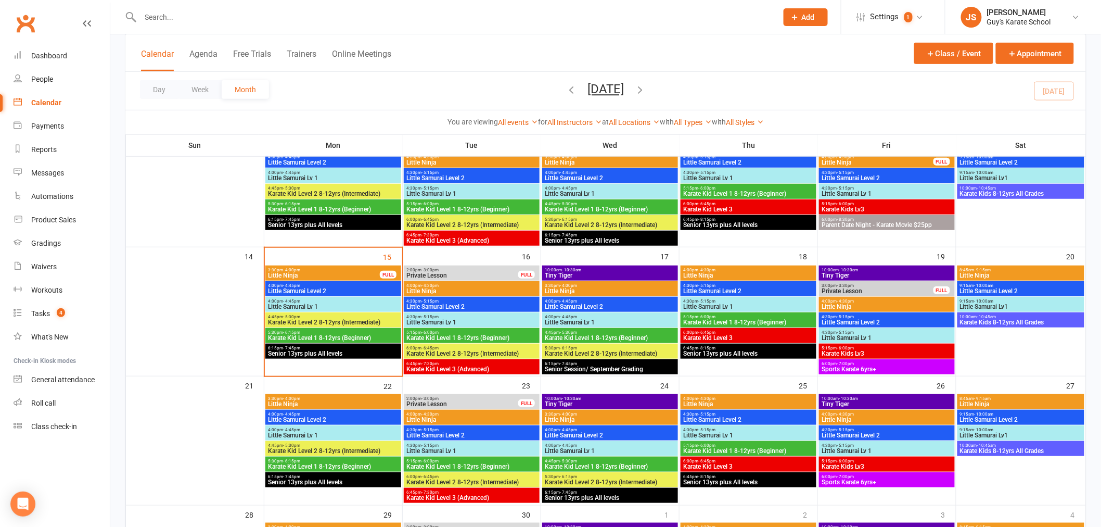
click at [457, 320] on span "Little Samurai Lv 1" at bounding box center [472, 322] width 132 height 6
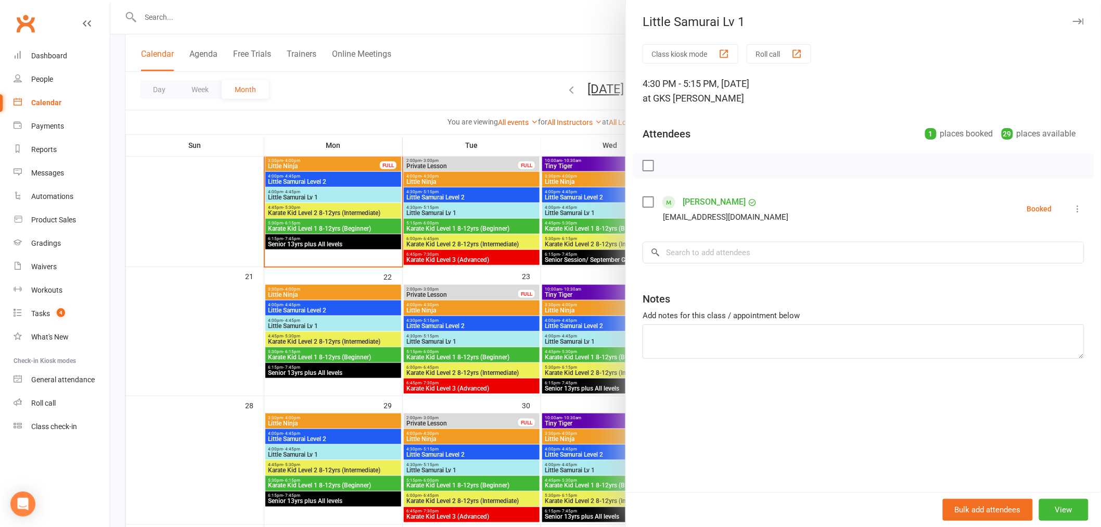
scroll to position [347, 0]
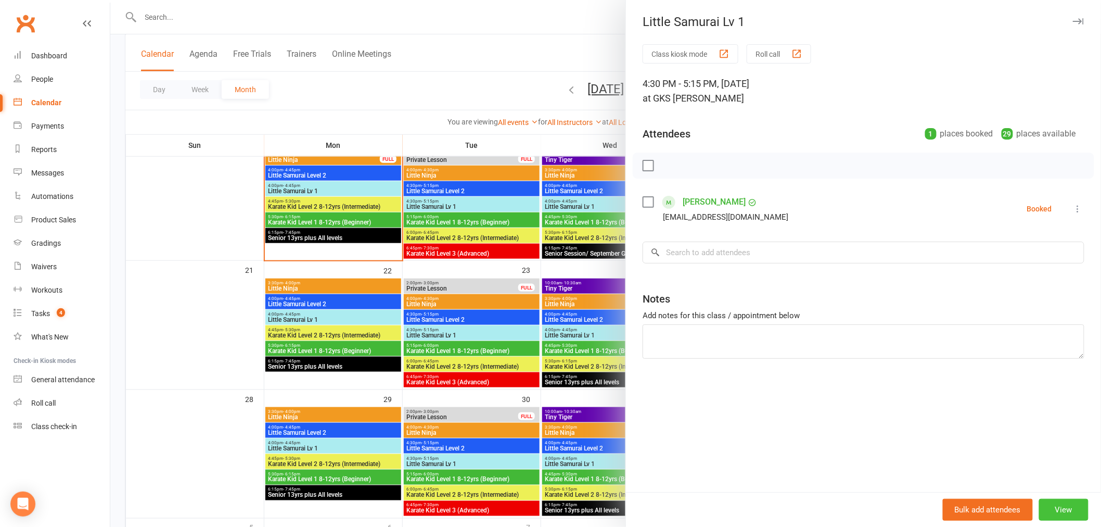
click at [1073, 511] on button "View" at bounding box center [1063, 510] width 49 height 22
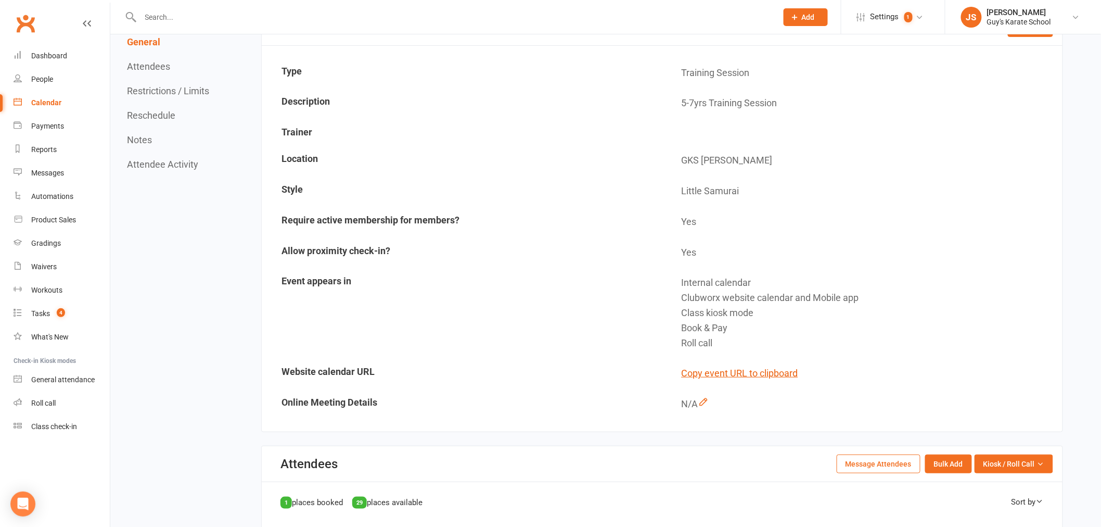
scroll to position [58, 0]
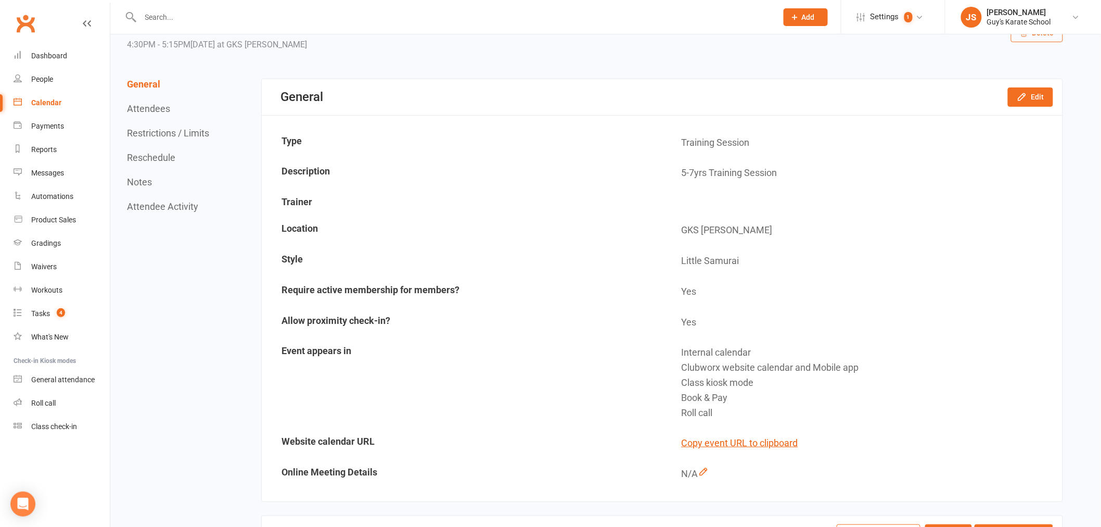
click at [445, 0] on div at bounding box center [447, 17] width 645 height 34
click at [446, 12] on input "text" at bounding box center [453, 17] width 633 height 15
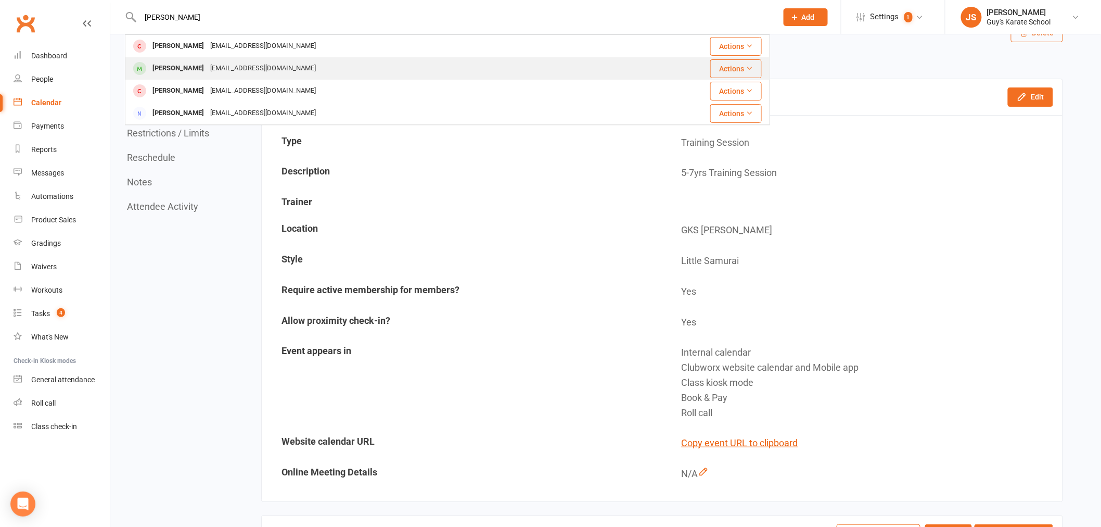
type input "[PERSON_NAME]"
click at [274, 68] on div "[EMAIL_ADDRESS][DOMAIN_NAME]" at bounding box center [263, 68] width 112 height 15
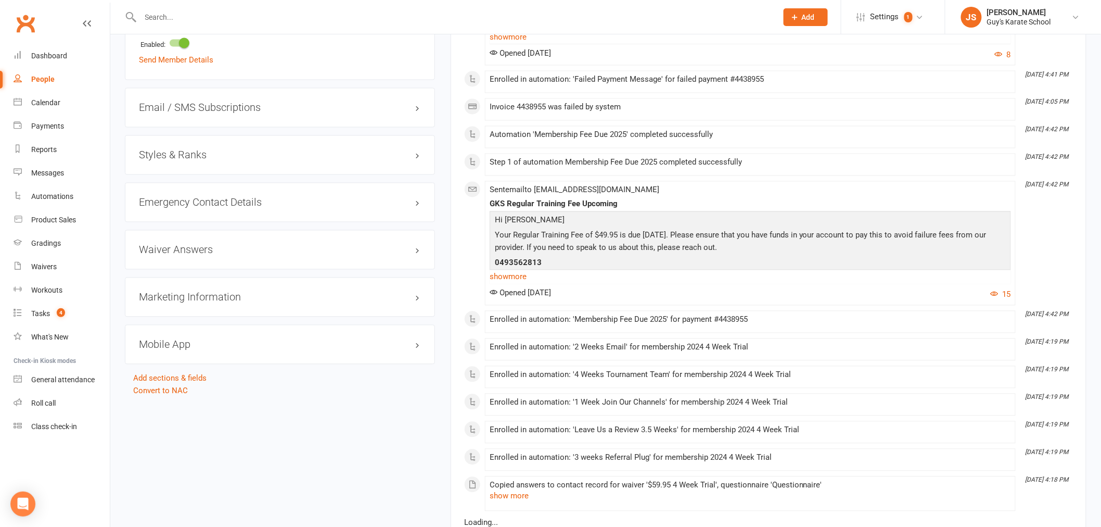
scroll to position [751, 0]
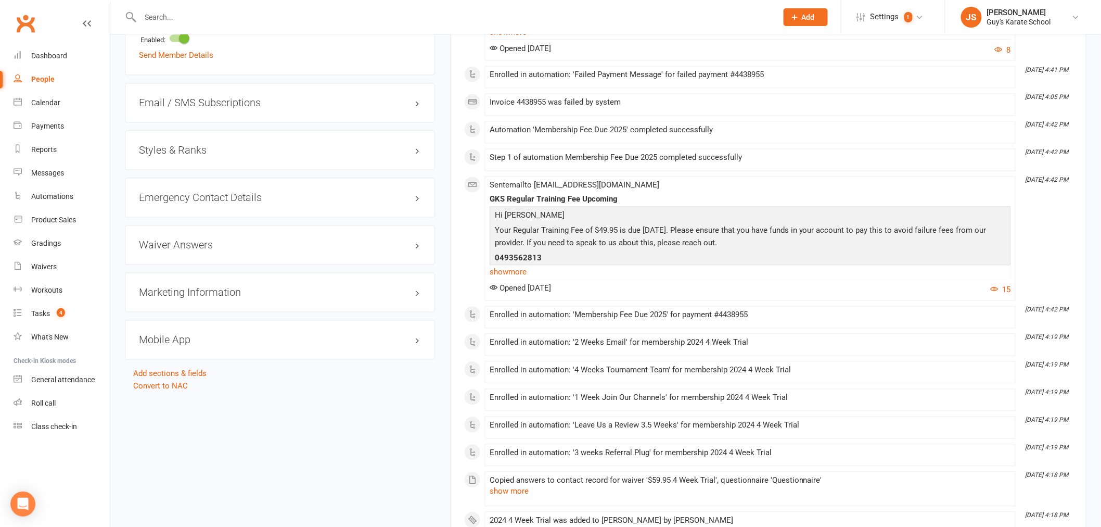
click at [292, 161] on div "Styles & Ranks" at bounding box center [280, 151] width 310 height 40
click at [293, 154] on h3 "Styles & Ranks" at bounding box center [280, 150] width 282 height 11
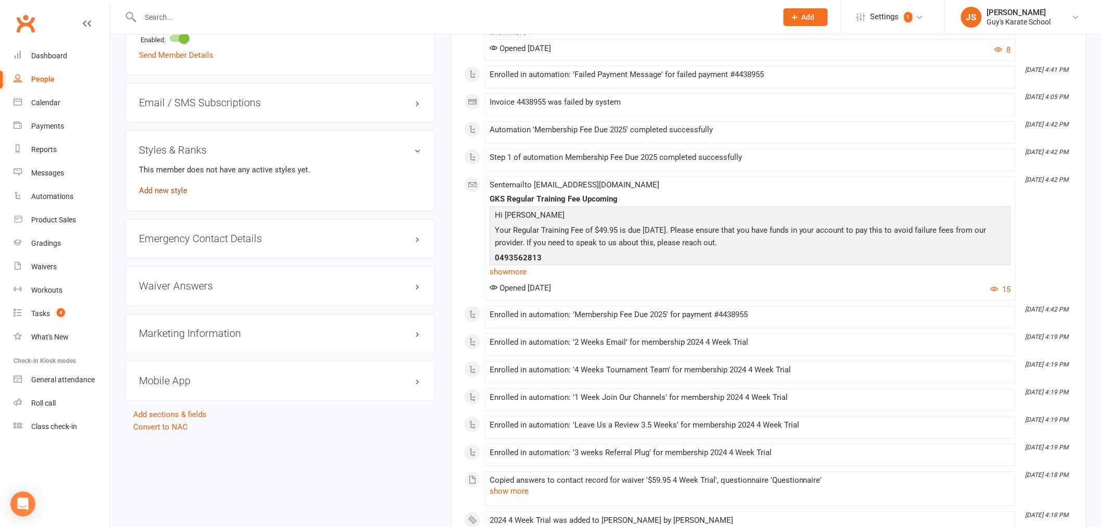
click at [179, 190] on link "Add new style" at bounding box center [163, 190] width 48 height 9
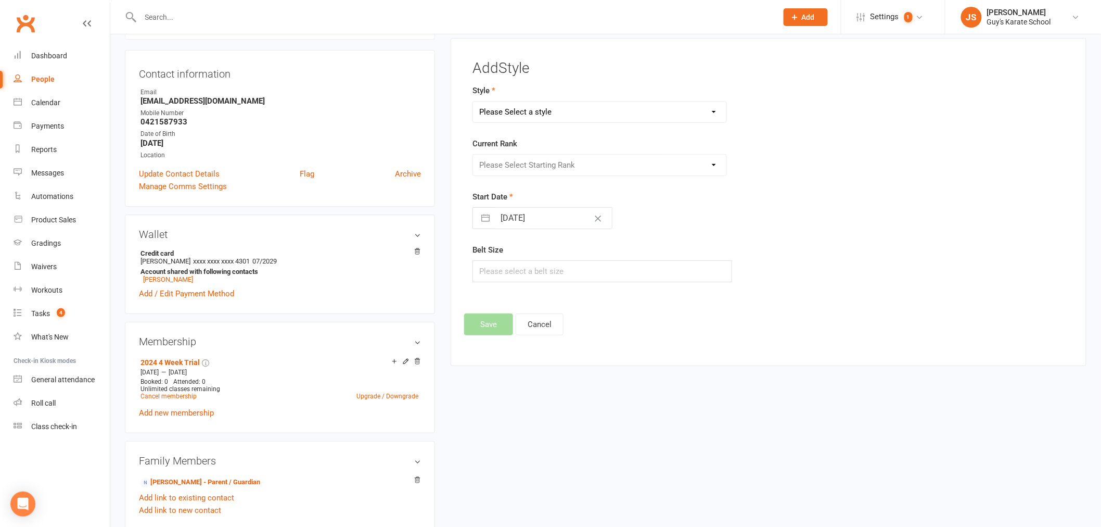
scroll to position [80, 0]
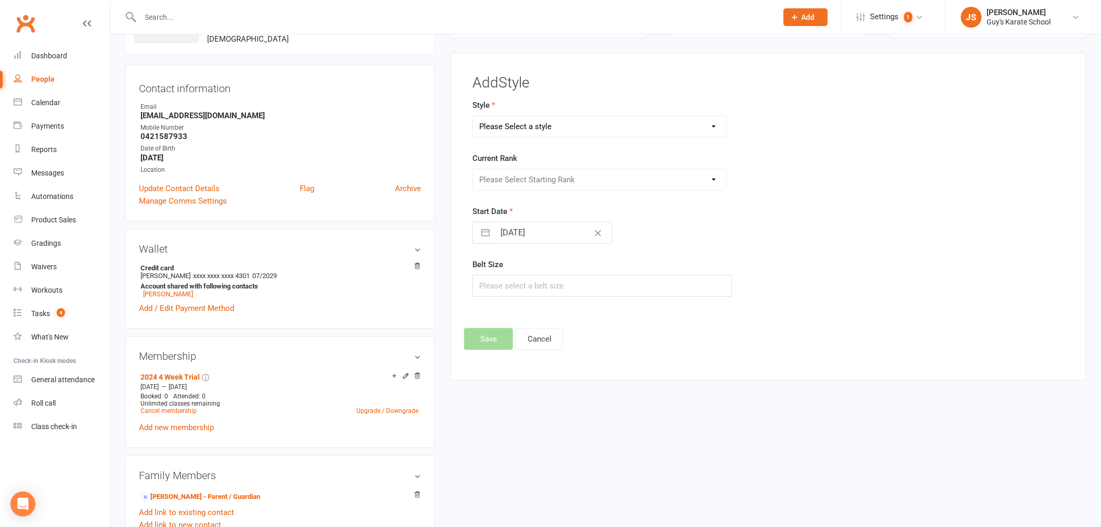
click at [602, 122] on select "Please Select a style Karate Kids Little Ninja Little Samurai Senior Tiny Tigers" at bounding box center [599, 126] width 253 height 21
select select "2333"
click at [473, 116] on select "Please Select a style Karate Kids Little Ninja Little Samurai Senior Tiny Tigers" at bounding box center [599, 126] width 253 height 21
click at [583, 173] on select "Please Select Starting Rank 10th [PERSON_NAME] Belt 9th Kyu Yellow Belt 8th Kyu…" at bounding box center [599, 179] width 253 height 21
select select "22947"
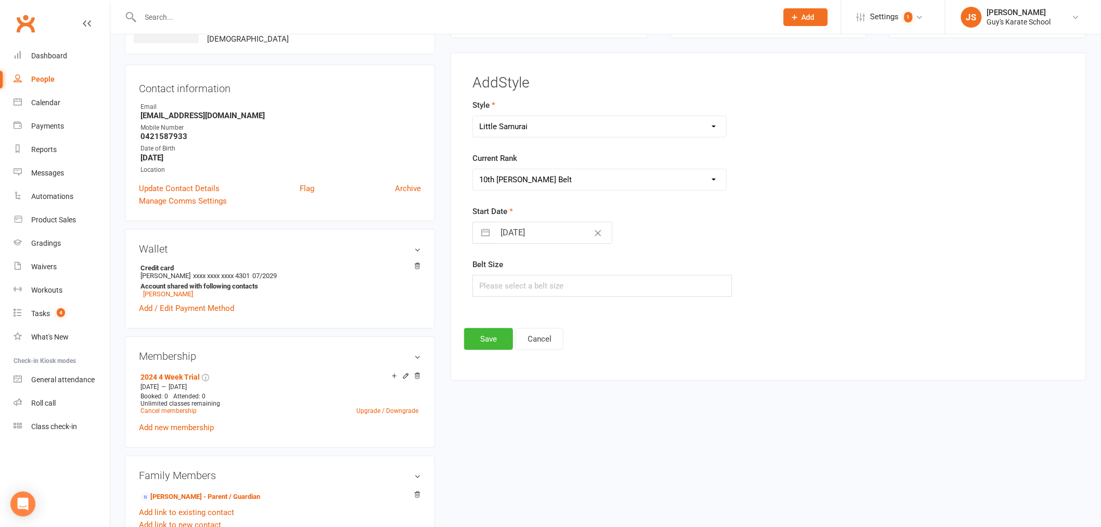
click at [473, 169] on select "Please Select Starting Rank 10th [PERSON_NAME] Belt 9th Kyu Yellow Belt 8th Kyu…" at bounding box center [599, 179] width 253 height 21
click at [536, 289] on input "text" at bounding box center [603, 286] width 260 height 22
type input "1"
type input "2"
click at [476, 343] on button "Save" at bounding box center [488, 339] width 49 height 22
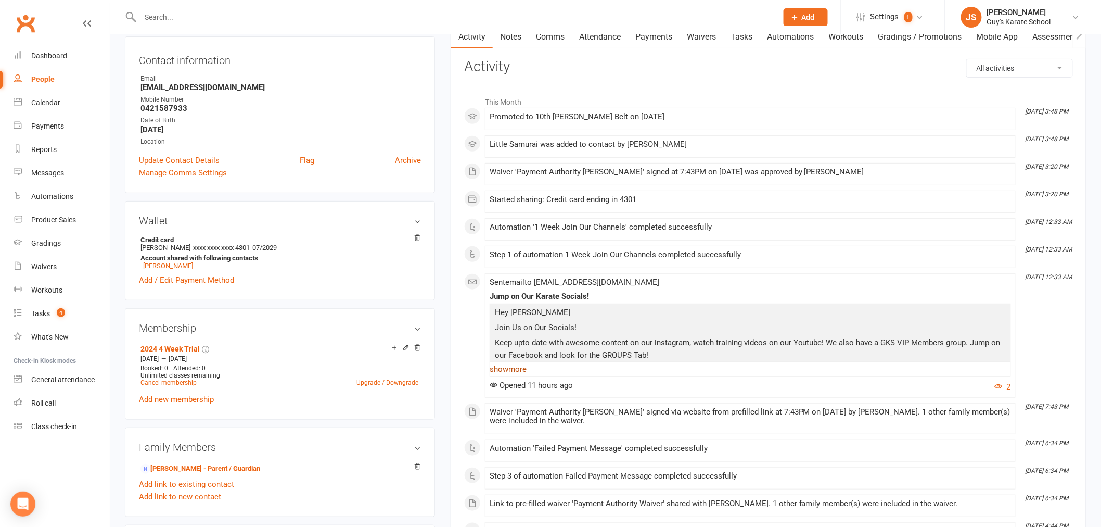
scroll to position [0, 0]
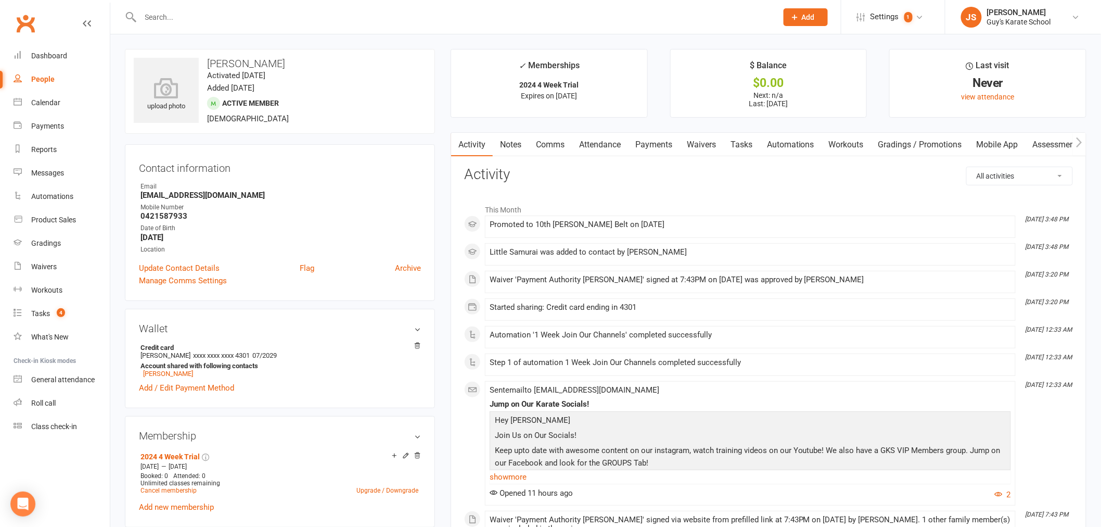
click at [649, 141] on link "Payments" at bounding box center [654, 145] width 52 height 24
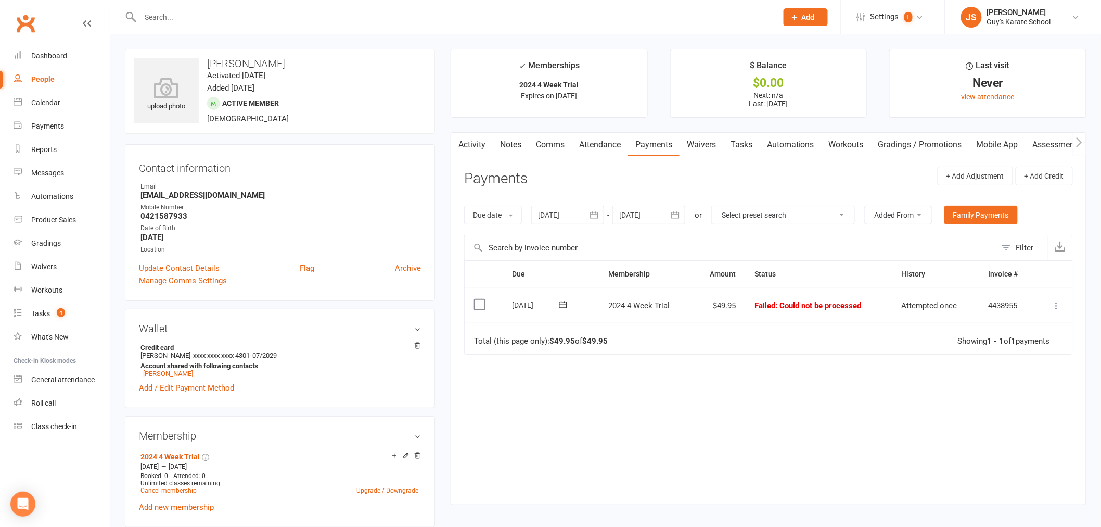
click at [1057, 305] on icon at bounding box center [1057, 305] width 10 height 10
click at [1033, 347] on link "Mark as Paid (POS)" at bounding box center [1011, 346] width 103 height 21
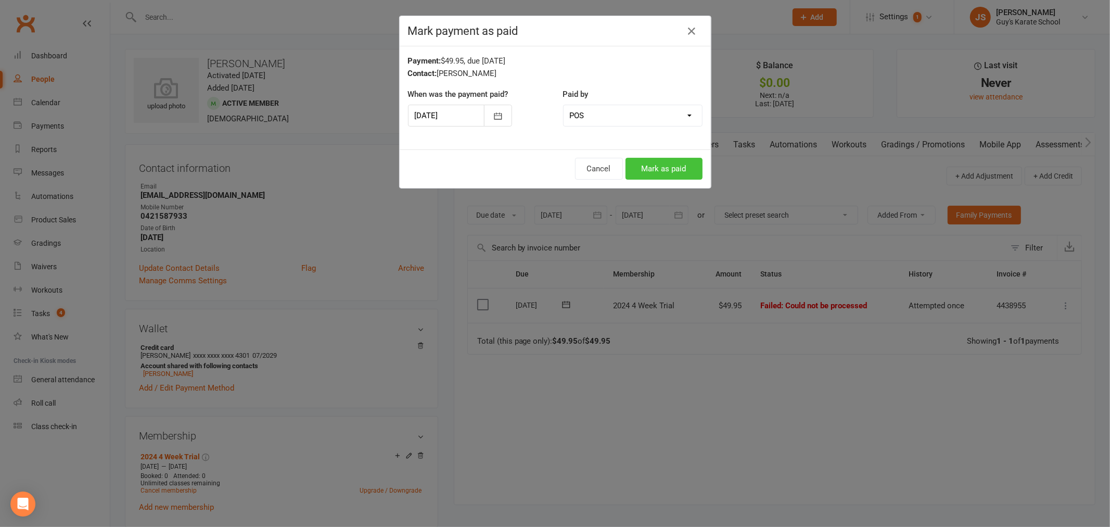
click at [679, 170] on button "Mark as paid" at bounding box center [664, 169] width 77 height 22
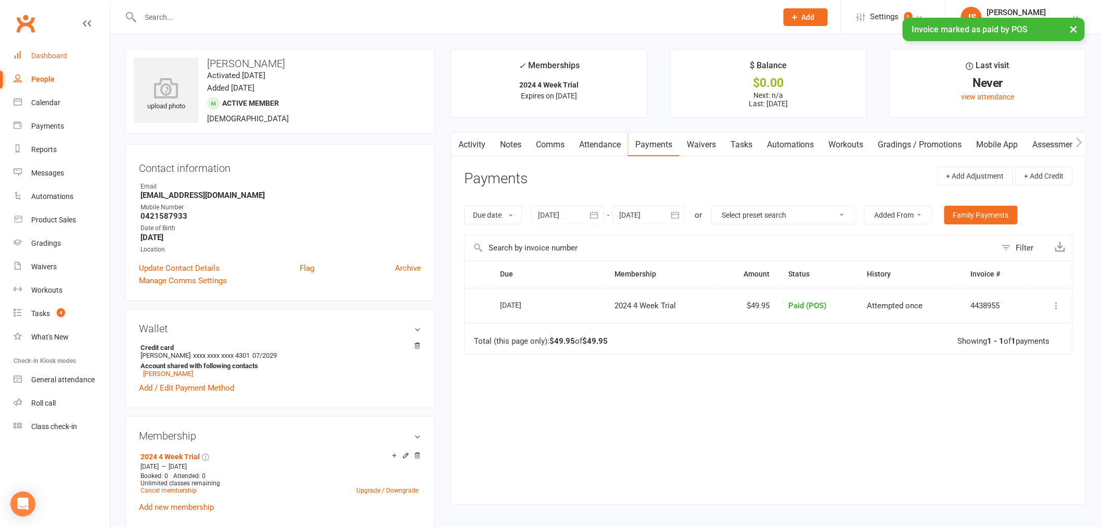
click at [48, 50] on link "Dashboard" at bounding box center [62, 55] width 96 height 23
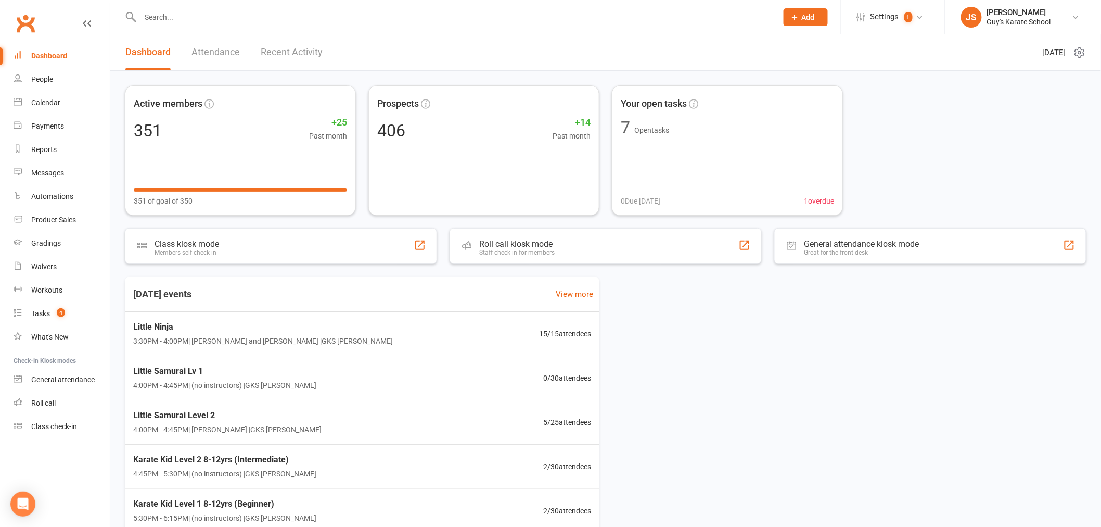
click at [924, 179] on div "Active members 351 +25 Past month 351 of goal of 350 Prospects 406 +14 Past mon…" at bounding box center [606, 150] width 962 height 130
click at [242, 22] on input "text" at bounding box center [453, 17] width 633 height 15
click at [218, 337] on span "3:30PM - 4:00PM | [PERSON_NAME] and [PERSON_NAME] | GKS [PERSON_NAME]" at bounding box center [262, 341] width 264 height 12
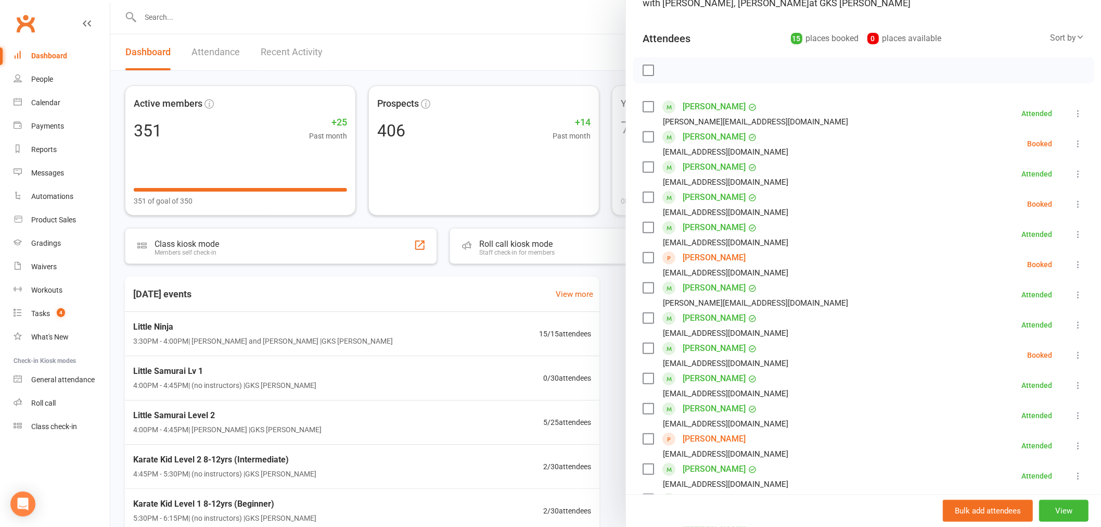
scroll to position [116, 0]
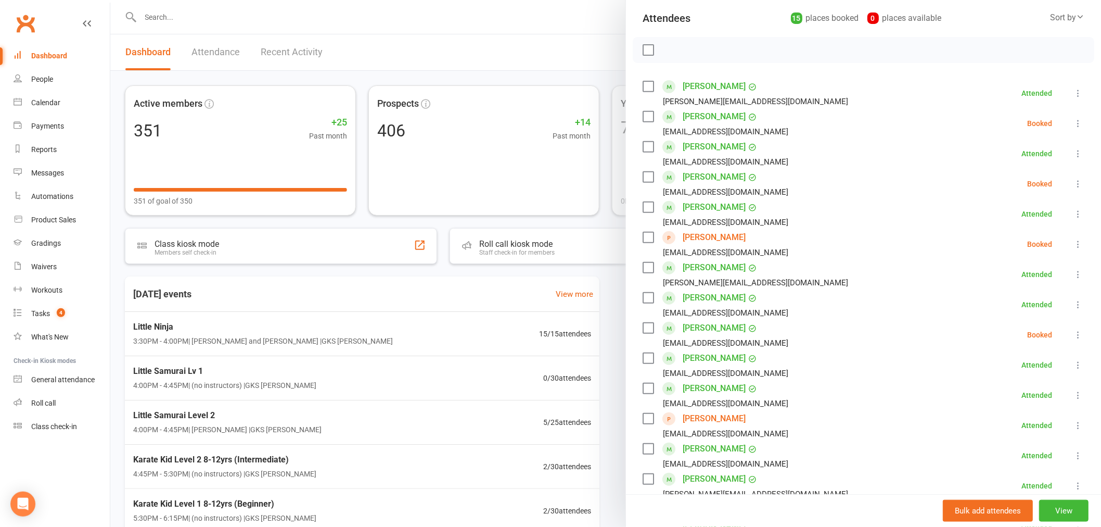
click at [537, 81] on div at bounding box center [605, 263] width 991 height 527
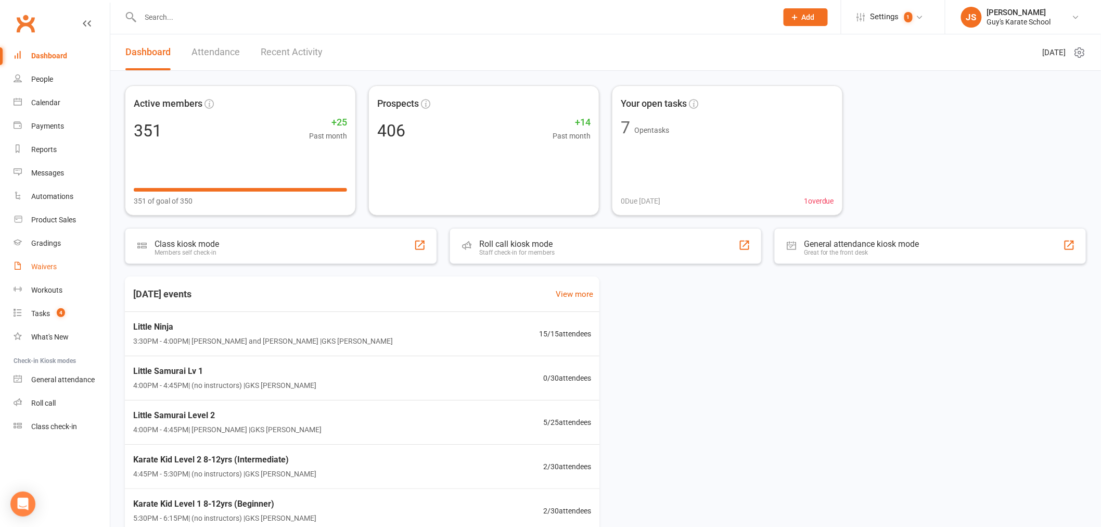
click at [48, 266] on div "Waivers" at bounding box center [44, 266] width 26 height 8
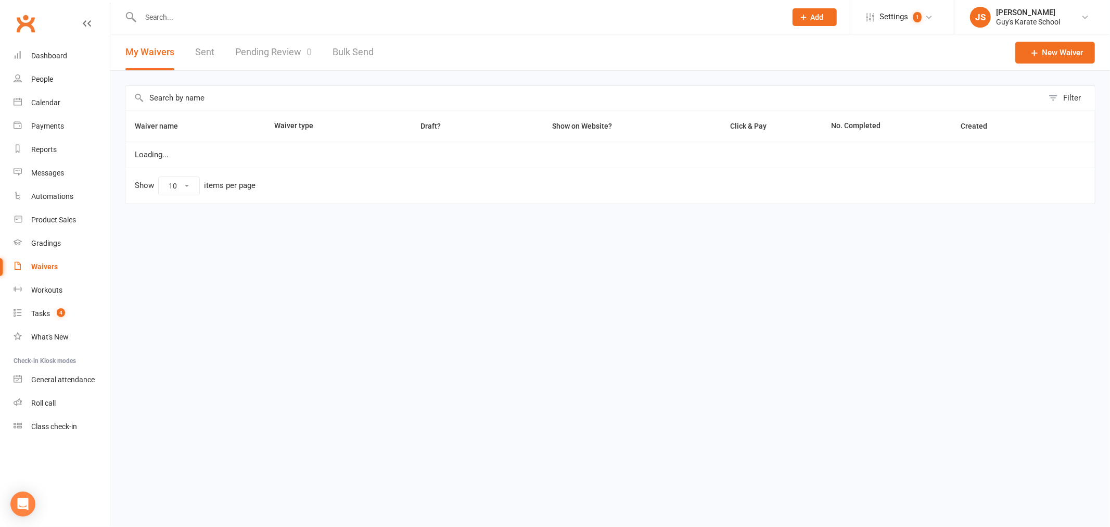
click at [285, 56] on link "Pending Review 0" at bounding box center [273, 52] width 77 height 36
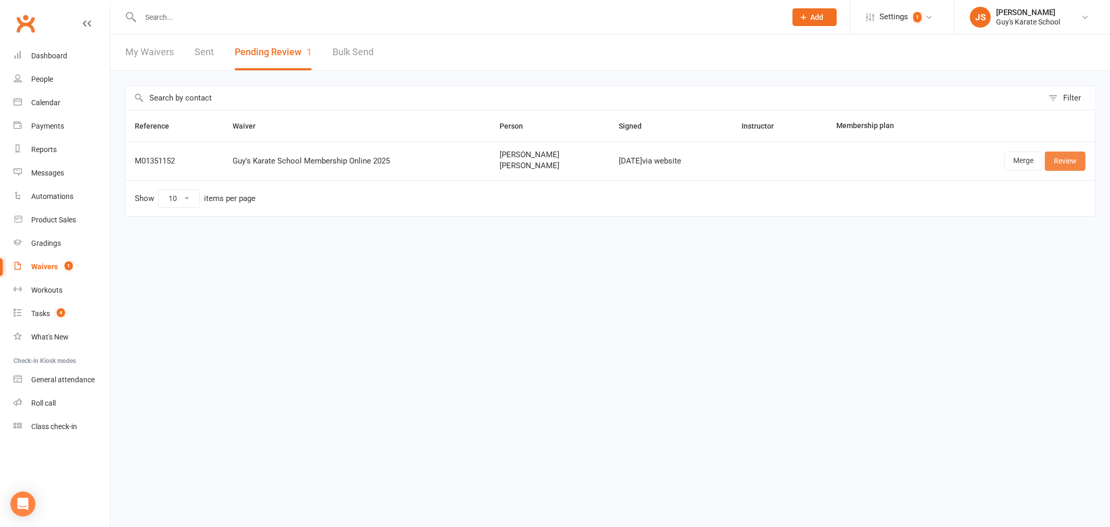
click at [1068, 165] on link "Review" at bounding box center [1065, 160] width 41 height 19
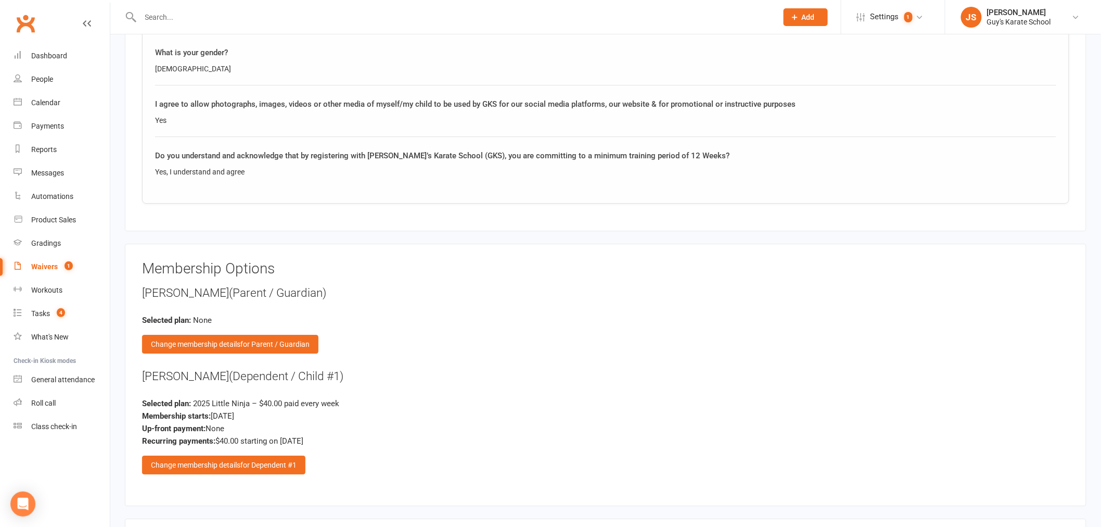
scroll to position [1387, 0]
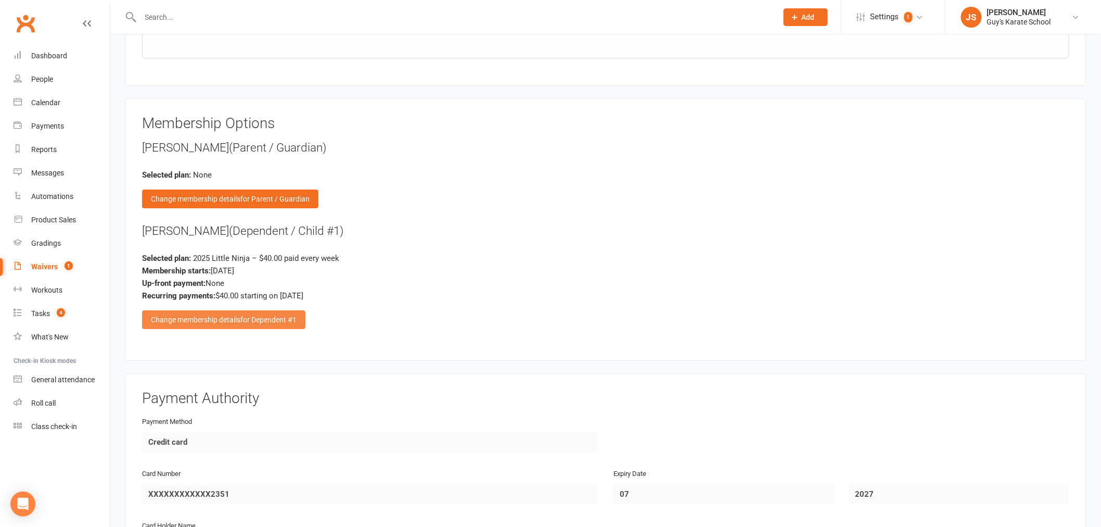
click at [247, 310] on div "Change membership details for Dependent #1" at bounding box center [223, 319] width 163 height 19
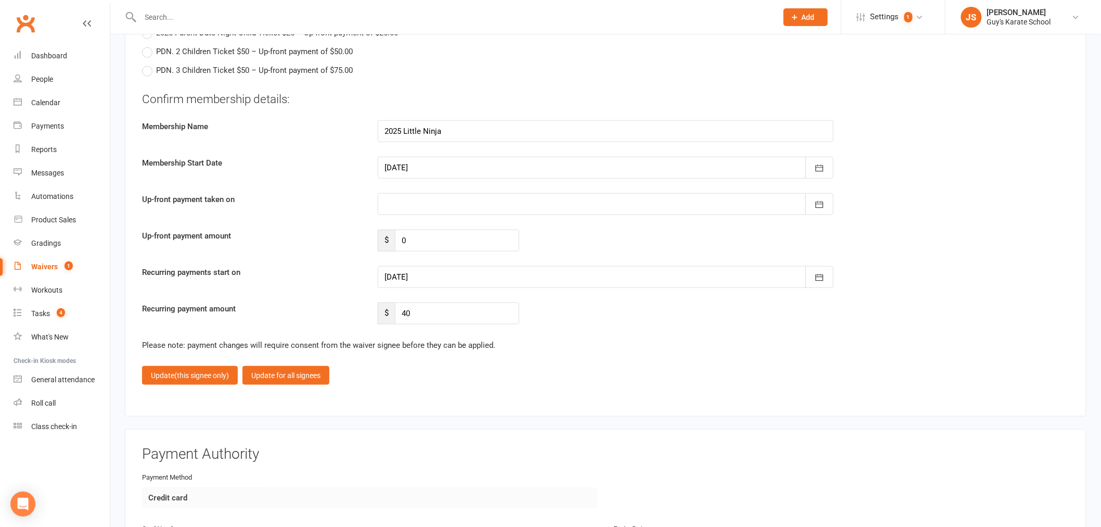
scroll to position [2023, 0]
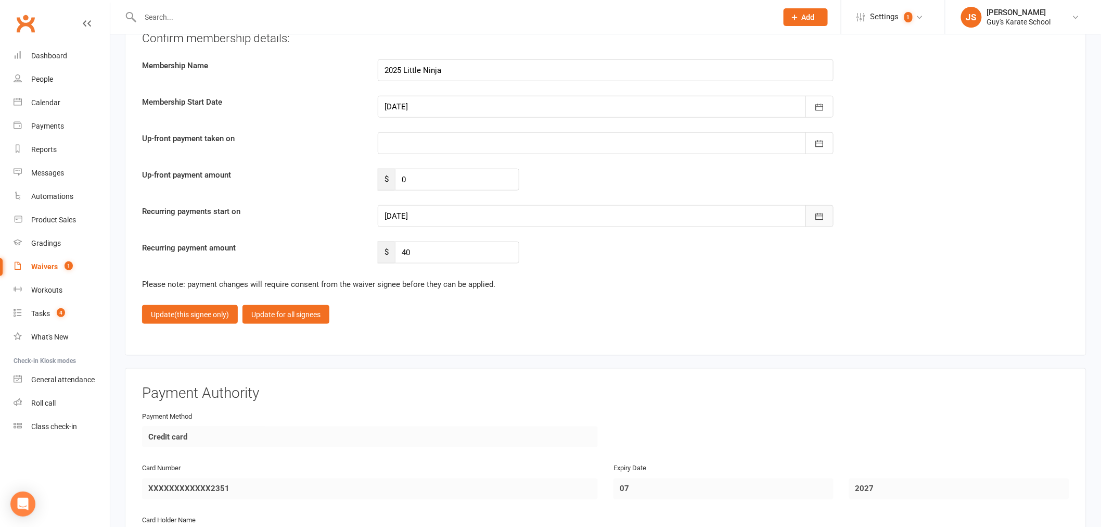
click at [819, 214] on icon "button" at bounding box center [819, 216] width 10 height 10
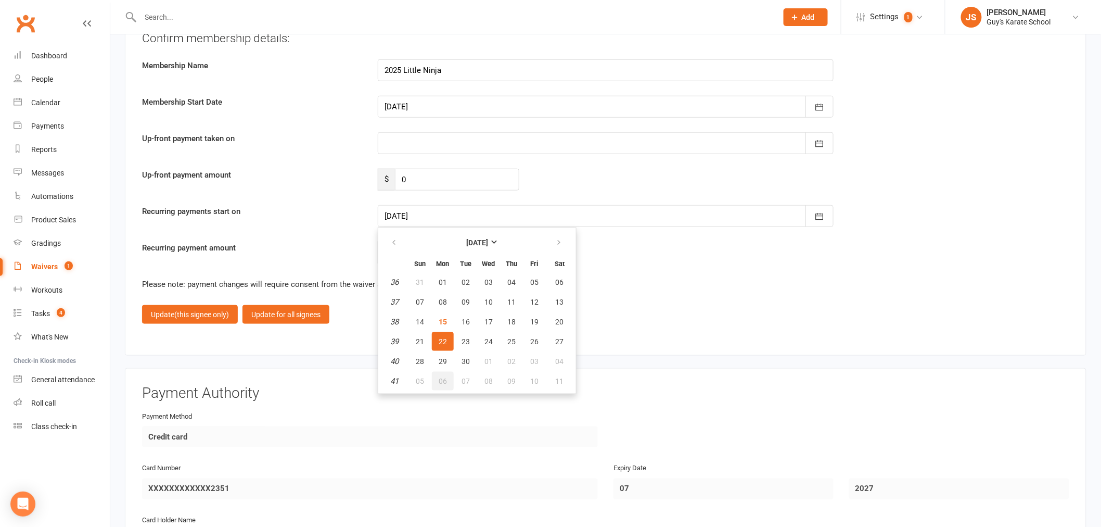
click at [444, 377] on span "06" at bounding box center [443, 381] width 8 height 8
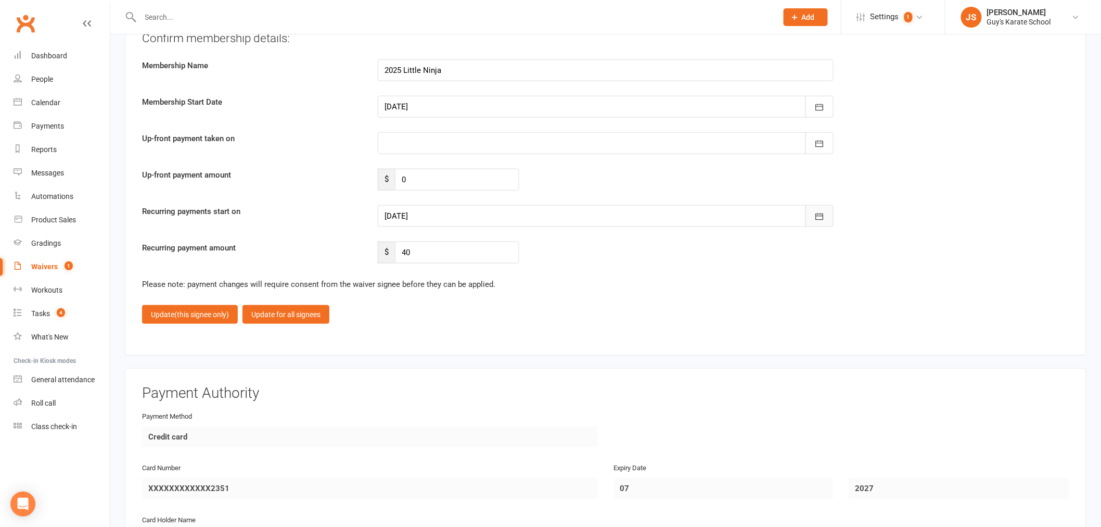
click at [825, 212] on button "button" at bounding box center [820, 216] width 28 height 22
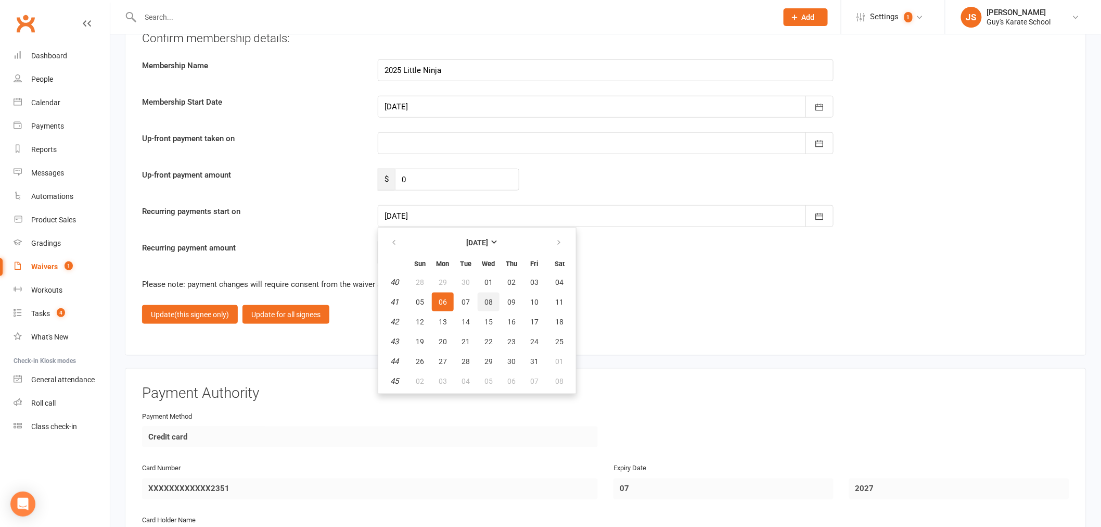
click at [485, 298] on span "08" at bounding box center [489, 302] width 8 height 8
type input "[DATE]"
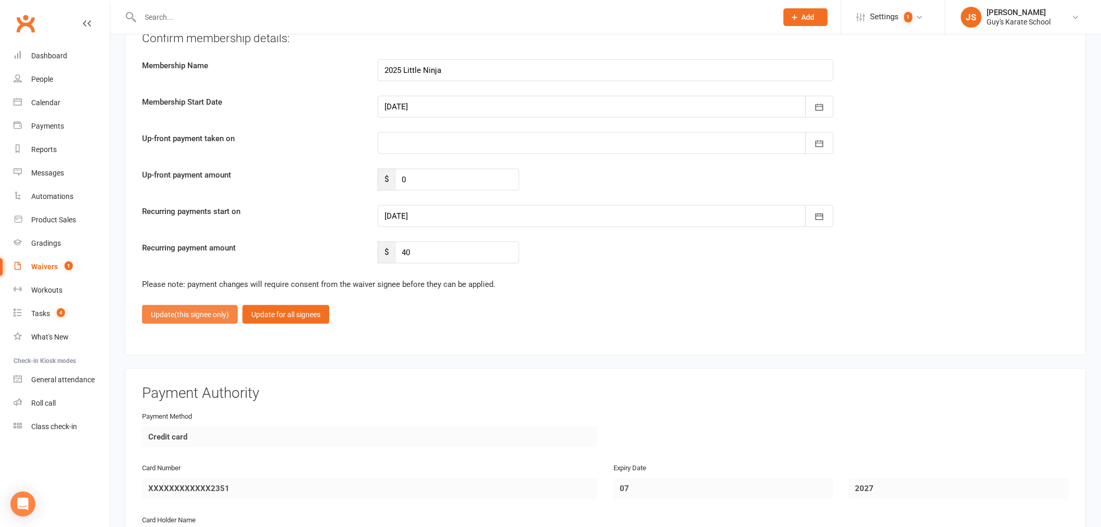
click at [211, 314] on span "(this signee only)" at bounding box center [201, 314] width 55 height 8
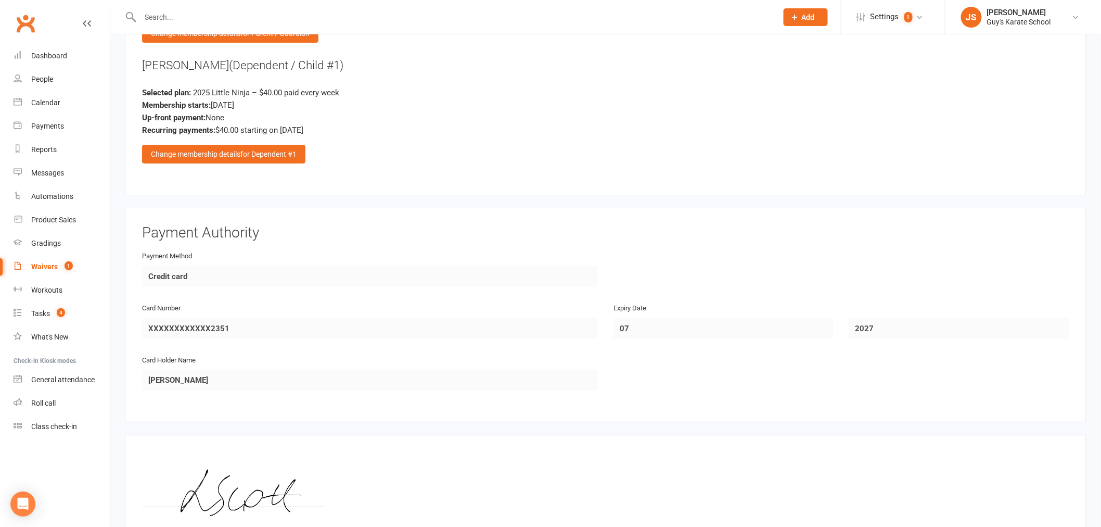
scroll to position [1653, 0]
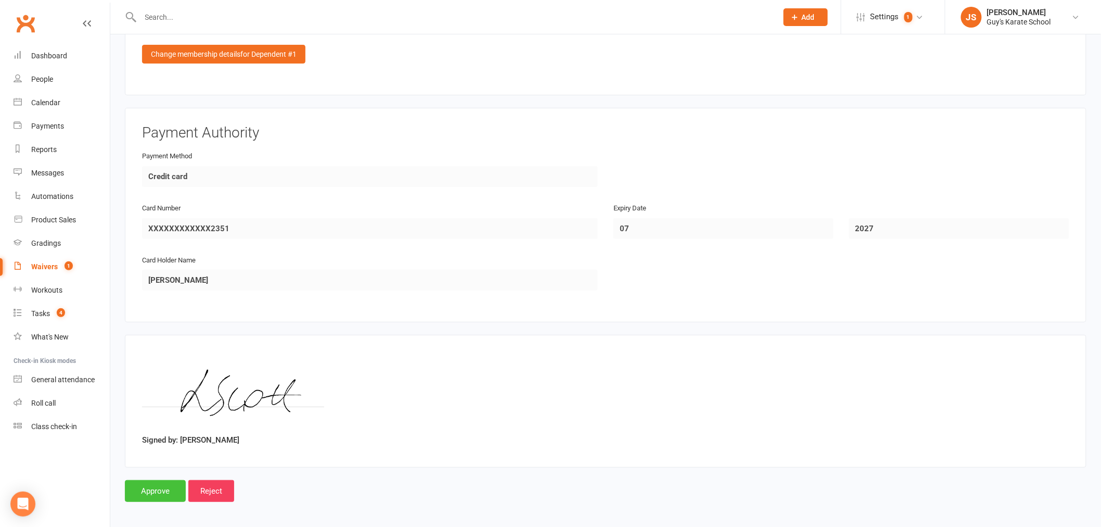
click at [159, 483] on input "Approve" at bounding box center [155, 491] width 61 height 22
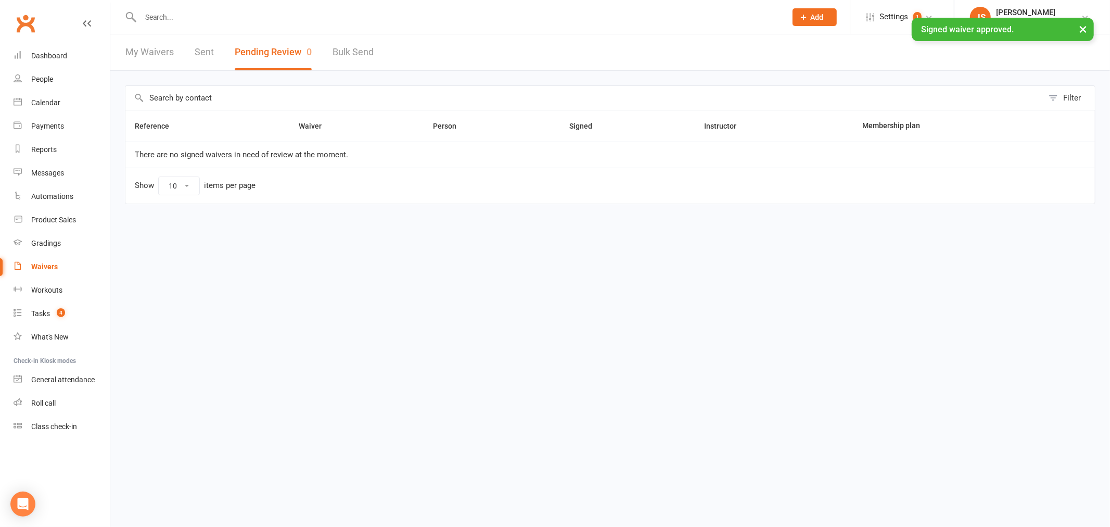
click at [524, 11] on input "text" at bounding box center [458, 17] width 642 height 15
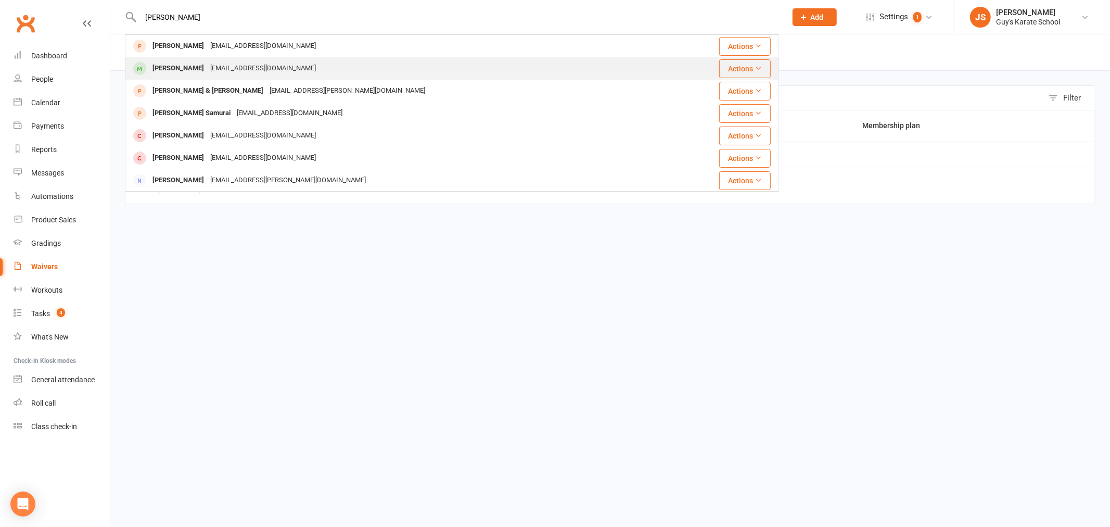
type input "[PERSON_NAME]"
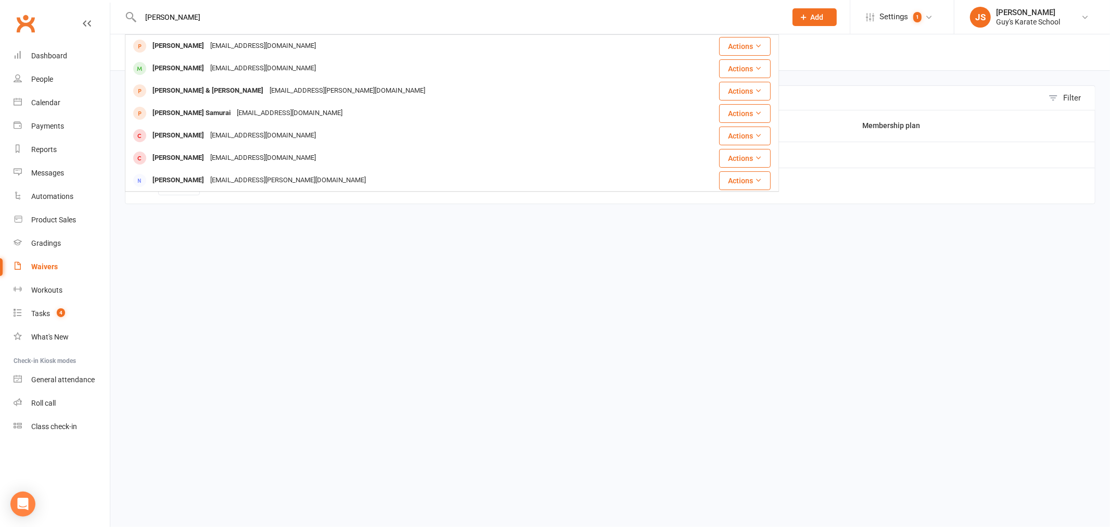
click at [316, 71] on div "[PERSON_NAME] [EMAIL_ADDRESS][DOMAIN_NAME]" at bounding box center [399, 68] width 546 height 21
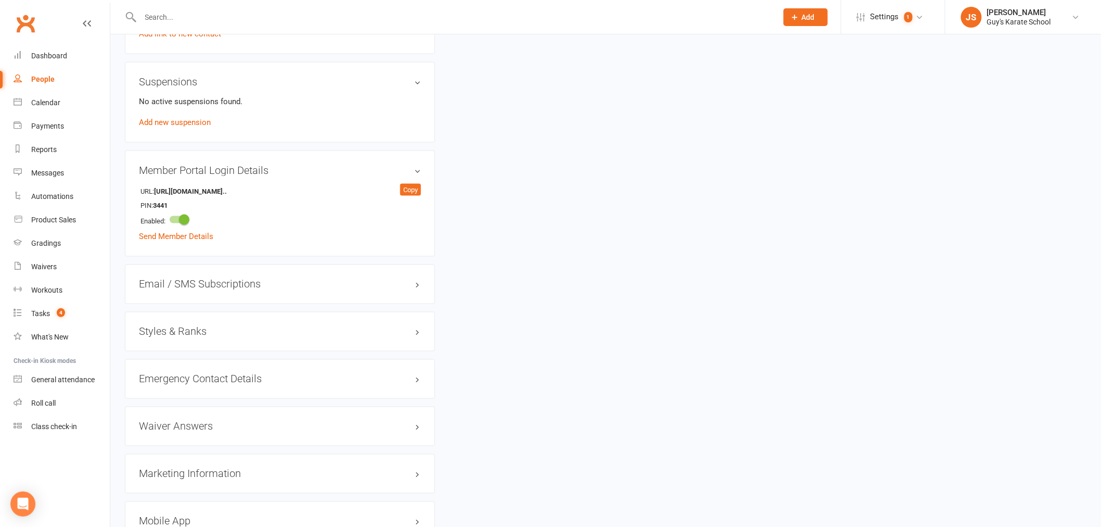
scroll to position [578, 0]
click at [188, 327] on h3 "Styles & Ranks" at bounding box center [280, 327] width 282 height 11
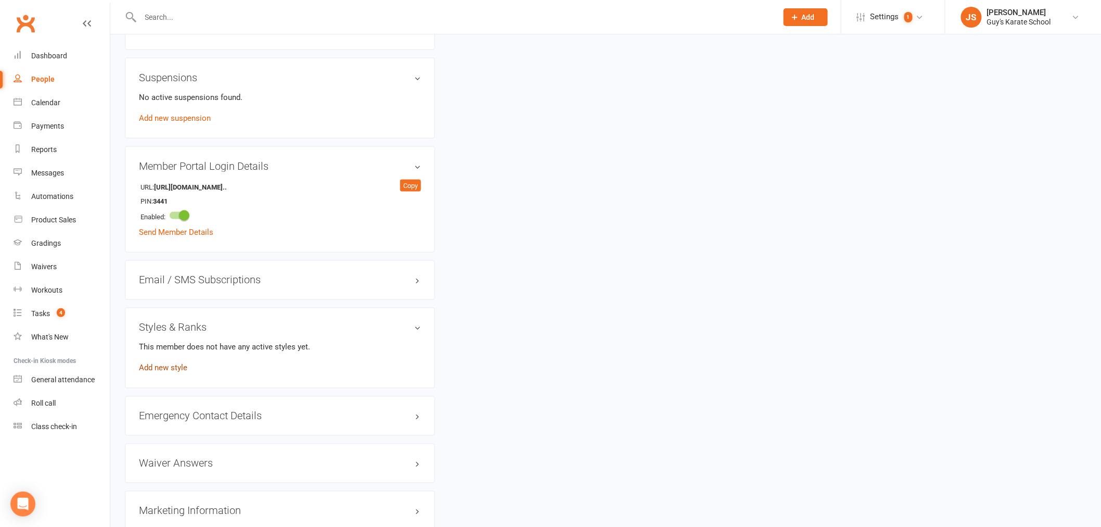
click at [184, 369] on link "Add new style" at bounding box center [163, 367] width 48 height 9
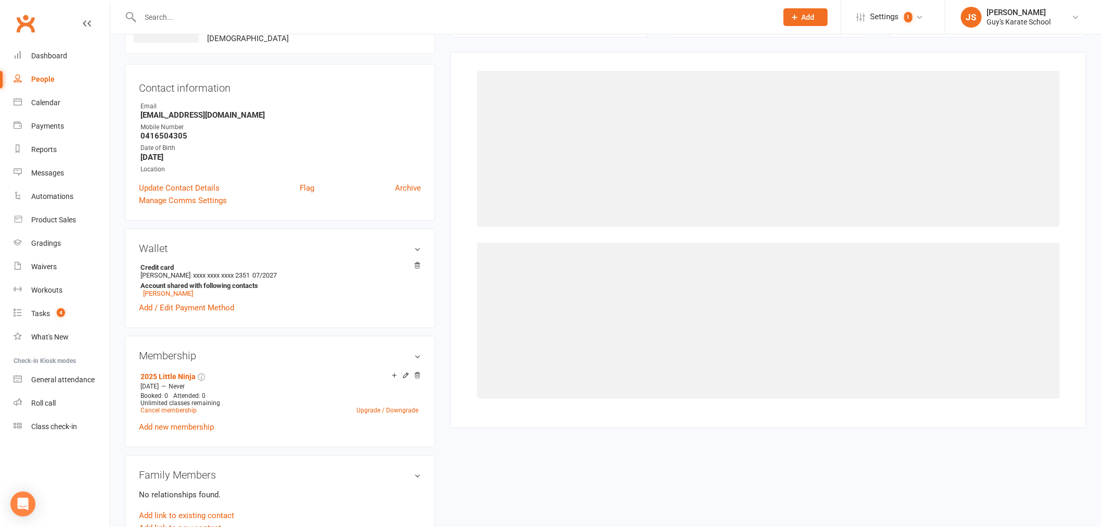
scroll to position [80, 0]
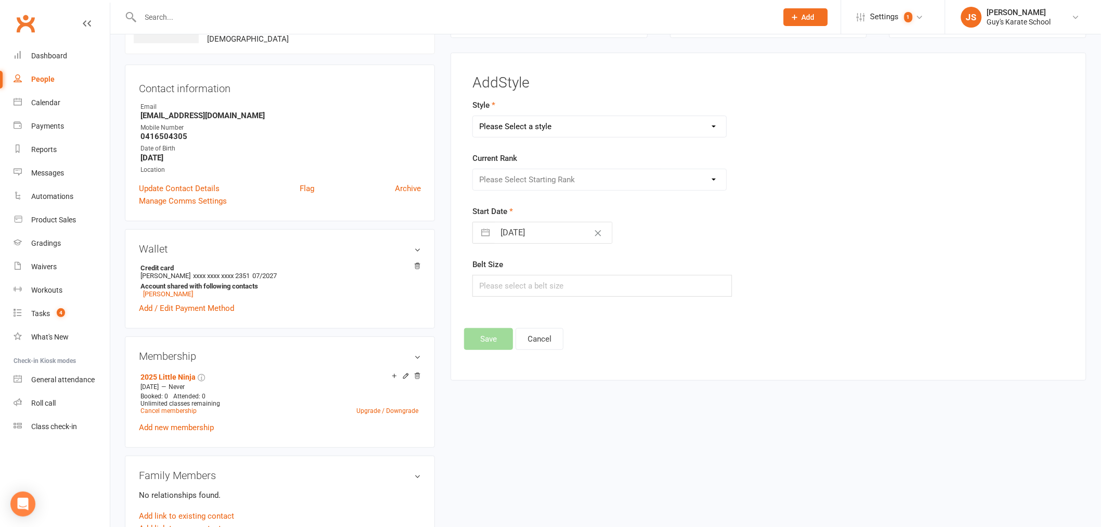
click at [633, 120] on select "Please Select a style Karate Kids Little Ninja Little Samurai Senior Tiny Tigers" at bounding box center [599, 126] width 253 height 21
select select "2334"
click at [473, 116] on select "Please Select a style Karate Kids Little Ninja Little Samurai Senior Tiny Tigers" at bounding box center [599, 126] width 253 height 21
click at [617, 177] on select "Please Select Starting Rank 10th [PERSON_NAME] Belt 9th Kyu Yellow Belt 8th Kyu…" at bounding box center [599, 179] width 253 height 21
select select "22958"
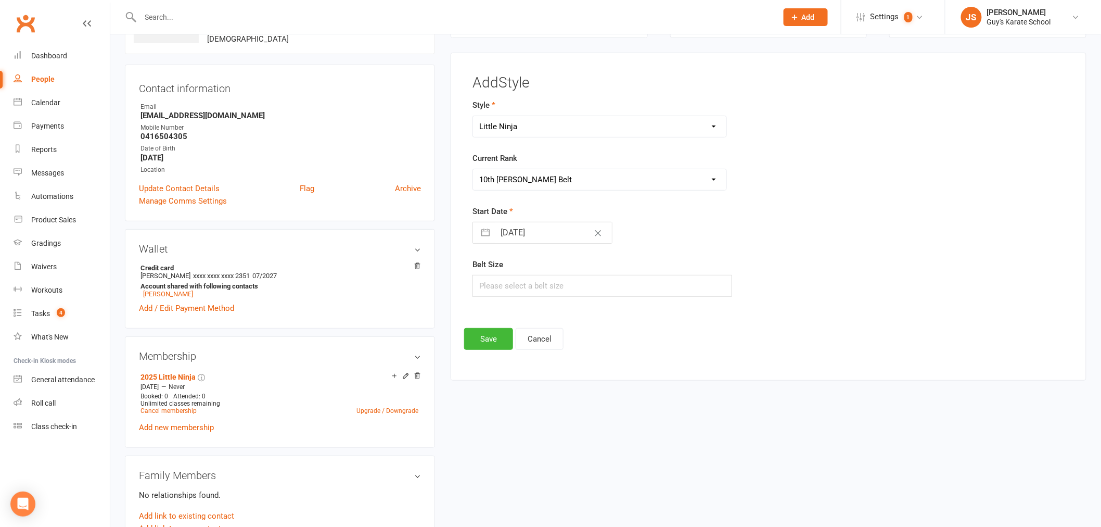
click at [473, 169] on select "Please Select Starting Rank 10th [PERSON_NAME] Belt 9th Kyu Yellow Belt 8th Kyu…" at bounding box center [599, 179] width 253 height 21
click at [534, 285] on input "text" at bounding box center [603, 286] width 260 height 22
type input "1"
click at [484, 339] on button "Save" at bounding box center [488, 339] width 49 height 22
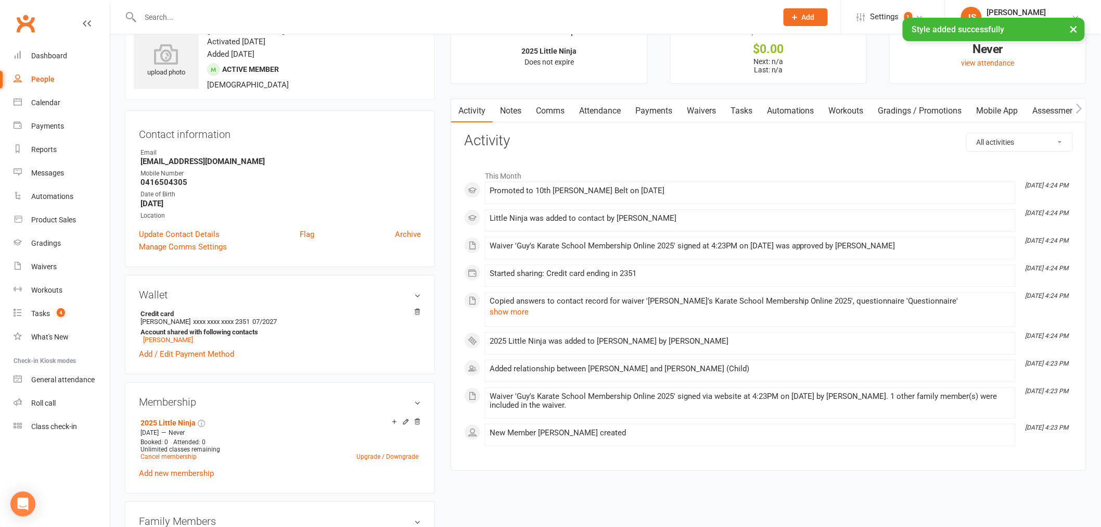
scroll to position [0, 0]
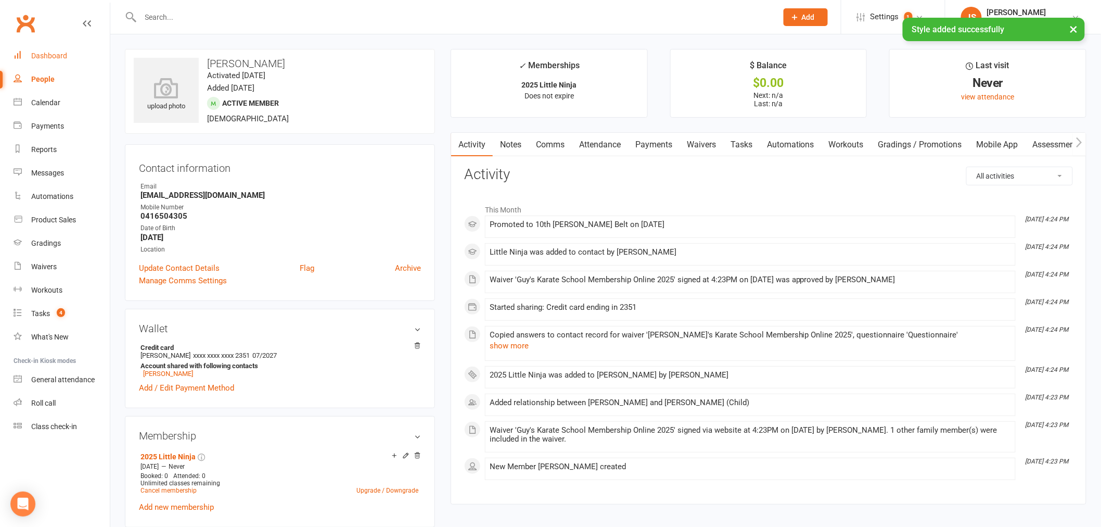
click at [31, 54] on div "Dashboard" at bounding box center [49, 56] width 36 height 8
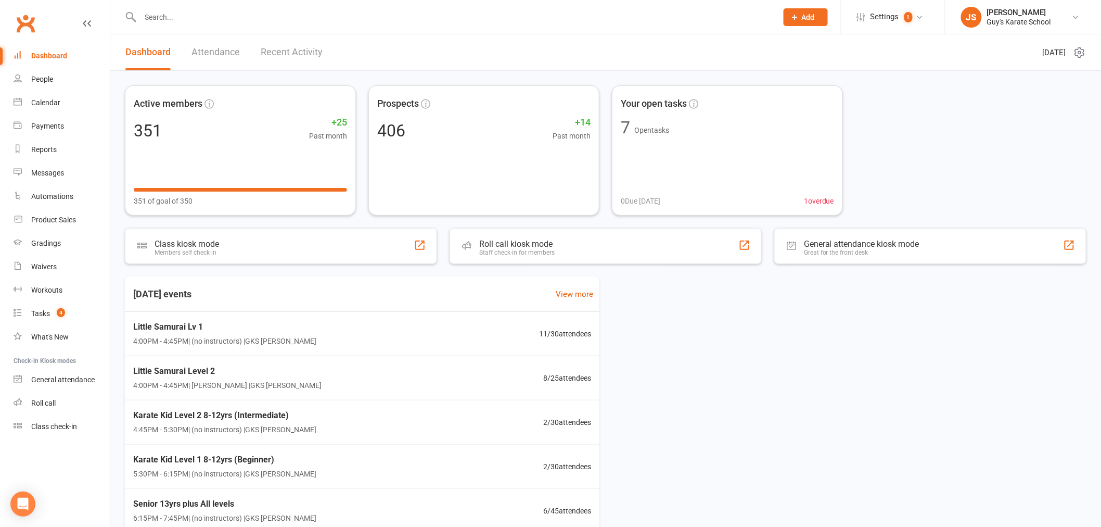
click at [583, 20] on input "text" at bounding box center [453, 17] width 633 height 15
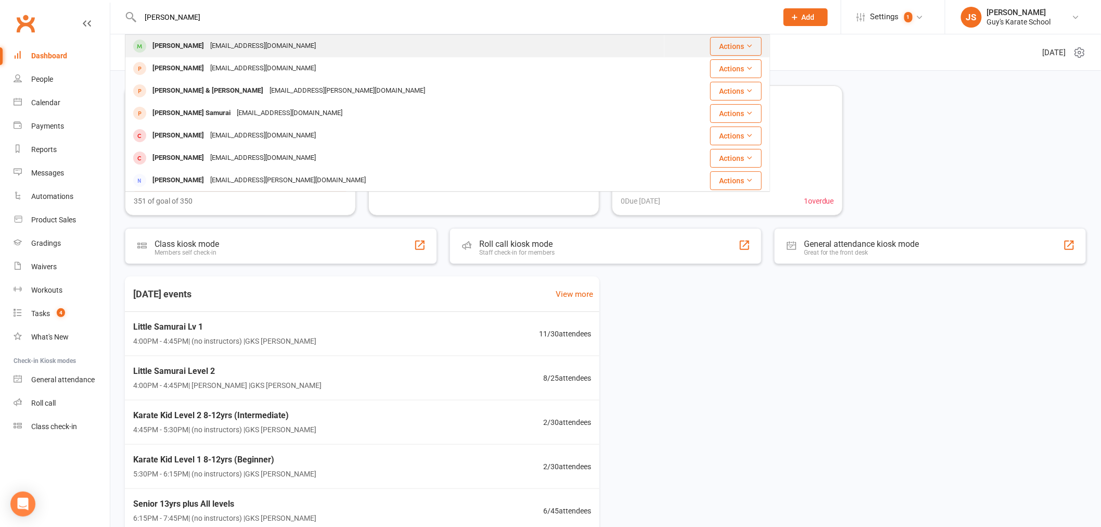
type input "[PERSON_NAME]"
click at [601, 49] on div "[PERSON_NAME] [EMAIL_ADDRESS][DOMAIN_NAME]" at bounding box center [395, 45] width 538 height 21
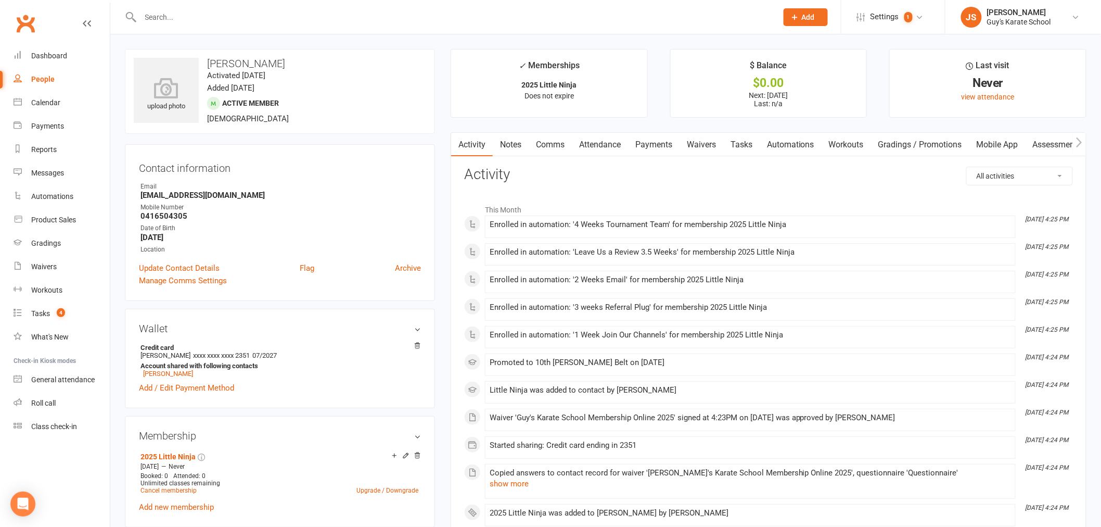
click at [1006, 143] on link "Mobile App" at bounding box center [998, 145] width 56 height 24
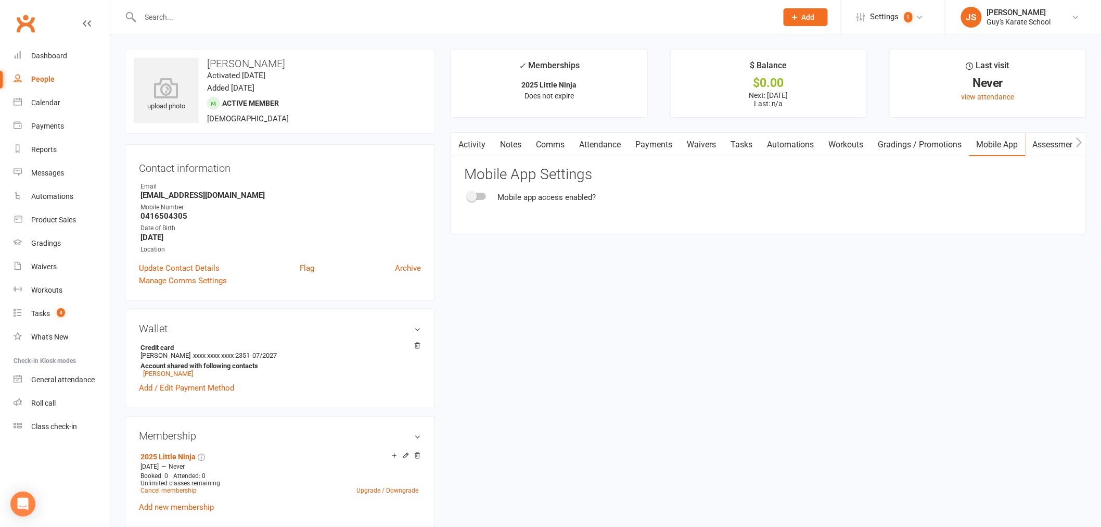
click at [477, 190] on react-component "Mobile App Settings Mobile app access enabled?" at bounding box center [768, 185] width 609 height 37
click at [476, 194] on span at bounding box center [472, 196] width 10 height 10
click at [468, 195] on input "checkbox" at bounding box center [468, 195] width 0 height 0
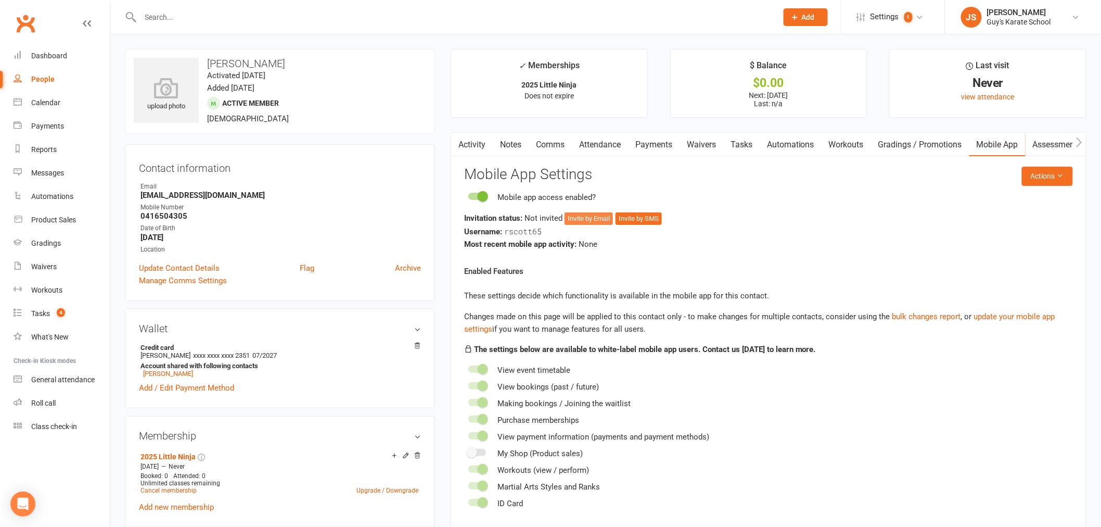
click at [589, 215] on button "Invite by Email" at bounding box center [589, 218] width 48 height 12
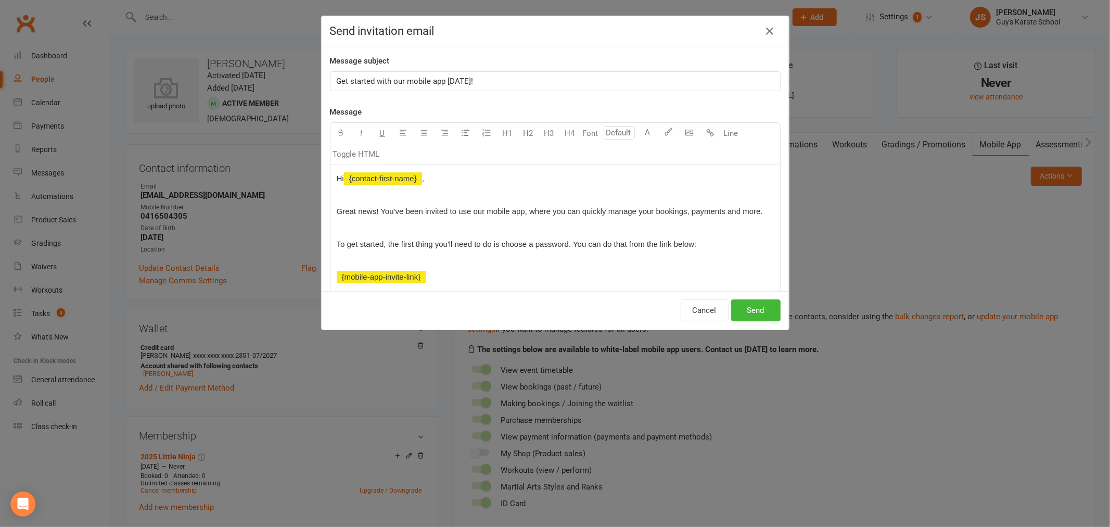
click at [516, 77] on p "Get started with our mobile app [DATE]!" at bounding box center [555, 81] width 437 height 12
click at [751, 313] on button "Send" at bounding box center [755, 310] width 49 height 22
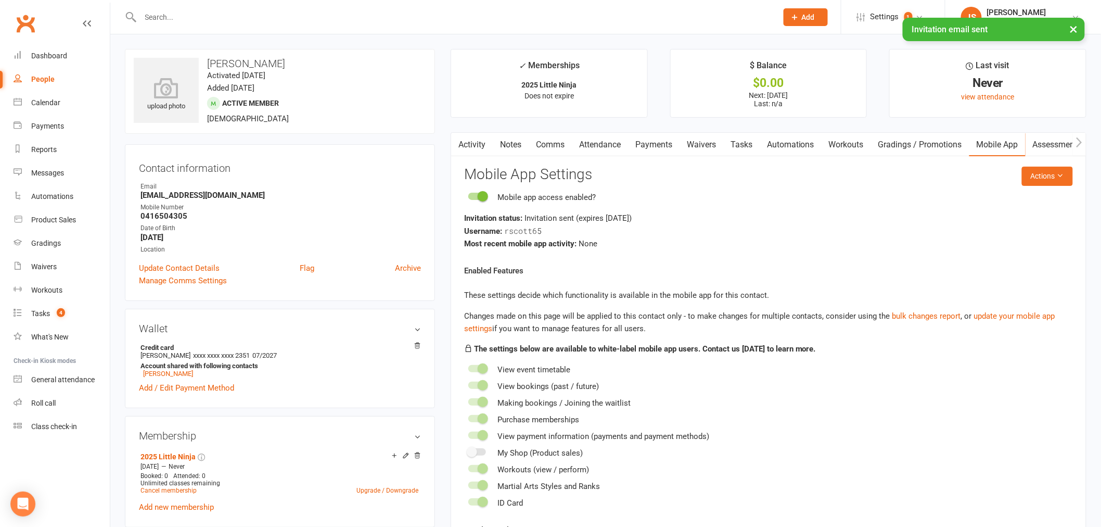
click at [1077, 29] on button "×" at bounding box center [1074, 29] width 19 height 22
click at [627, 17] on input "text" at bounding box center [453, 17] width 633 height 15
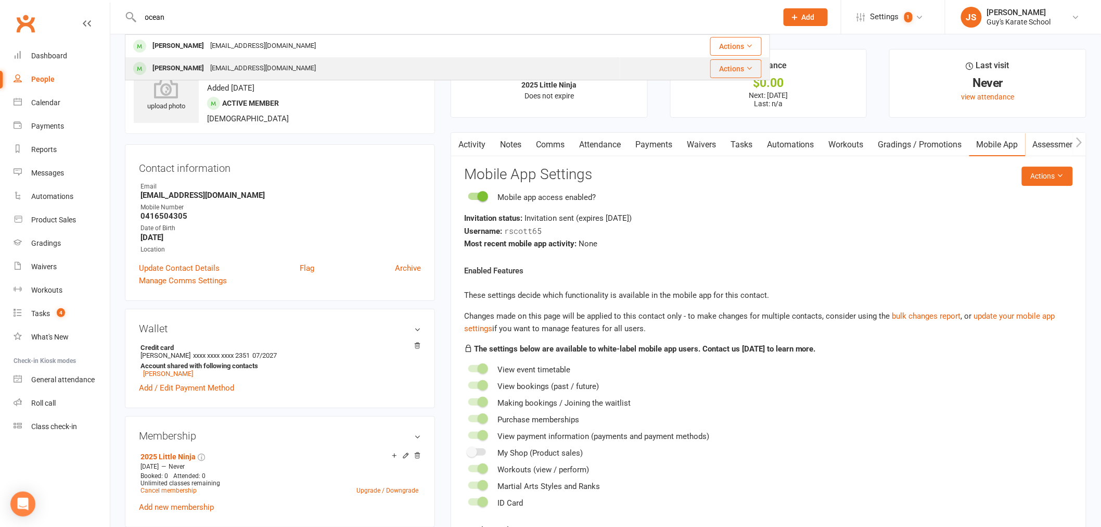
type input "ocean"
click at [374, 71] on div "Ocean Ramos [EMAIL_ADDRESS][DOMAIN_NAME]" at bounding box center [373, 68] width 494 height 21
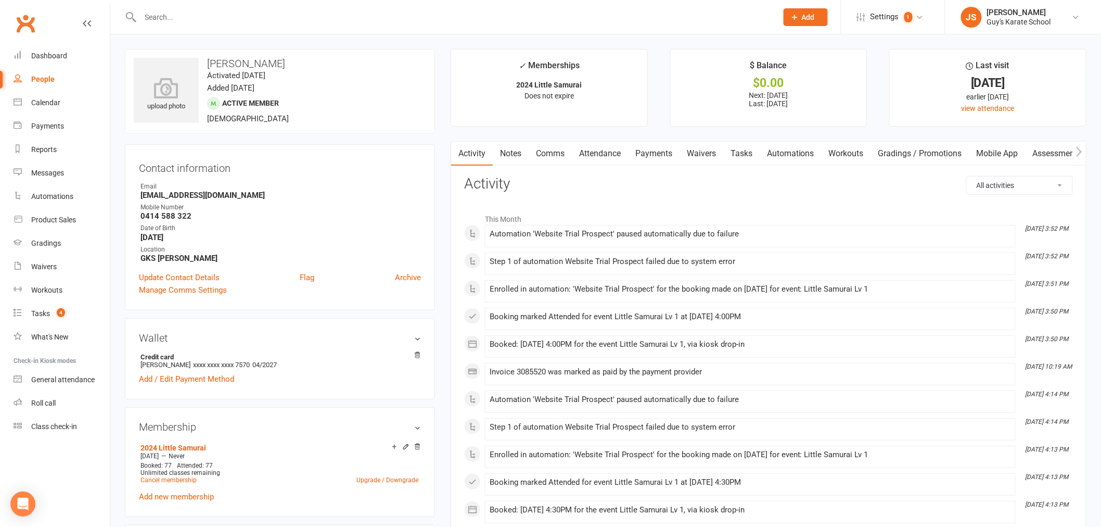
click at [1021, 148] on link "Mobile App" at bounding box center [998, 154] width 56 height 24
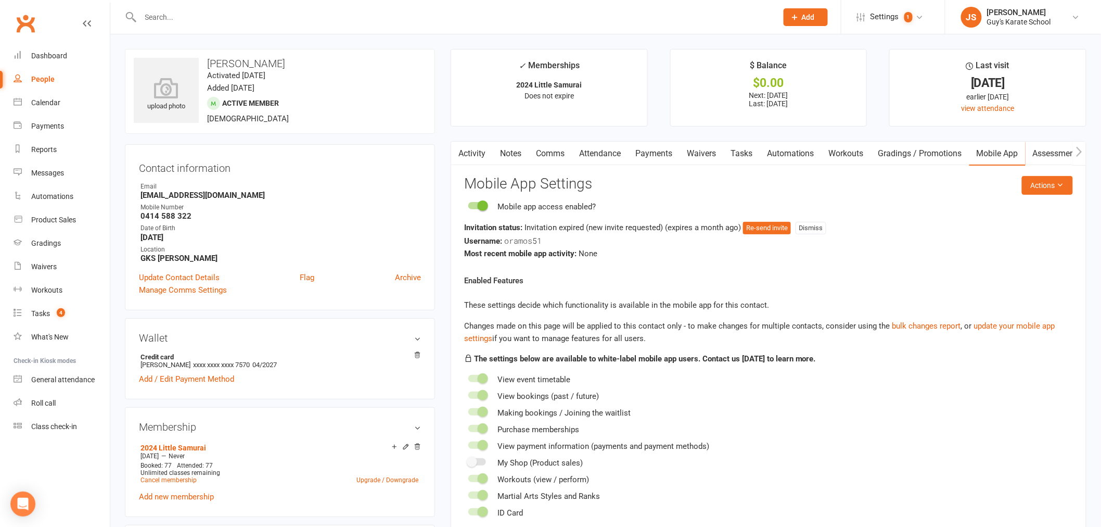
click at [883, 96] on ul "✓ Memberships 2024 Little Samurai Does not expire $ Balance $0.00 Next: [DATE] …" at bounding box center [769, 88] width 636 height 78
click at [443, 67] on main "✓ Memberships 2024 Little Samurai Does not expire $ Balance $0.00 Next: [DATE] …" at bounding box center [769, 304] width 652 height 511
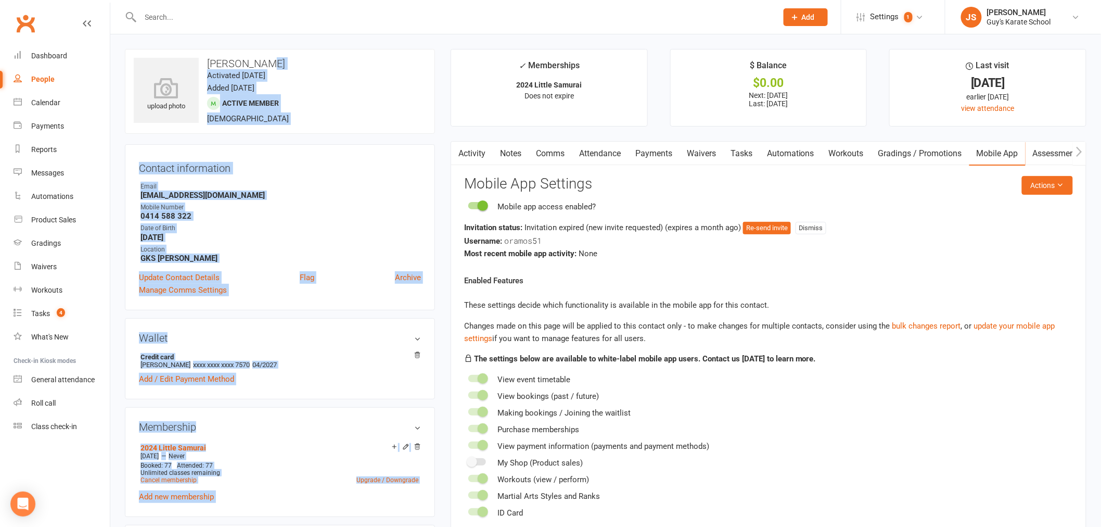
click at [330, 58] on h3 "[PERSON_NAME]" at bounding box center [280, 63] width 292 height 11
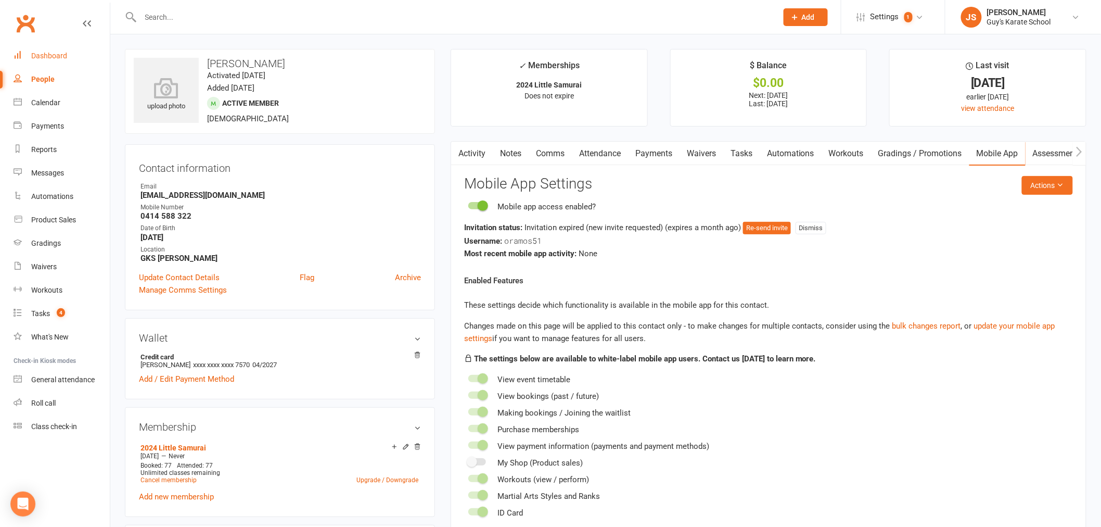
click at [69, 50] on link "Dashboard" at bounding box center [62, 55] width 96 height 23
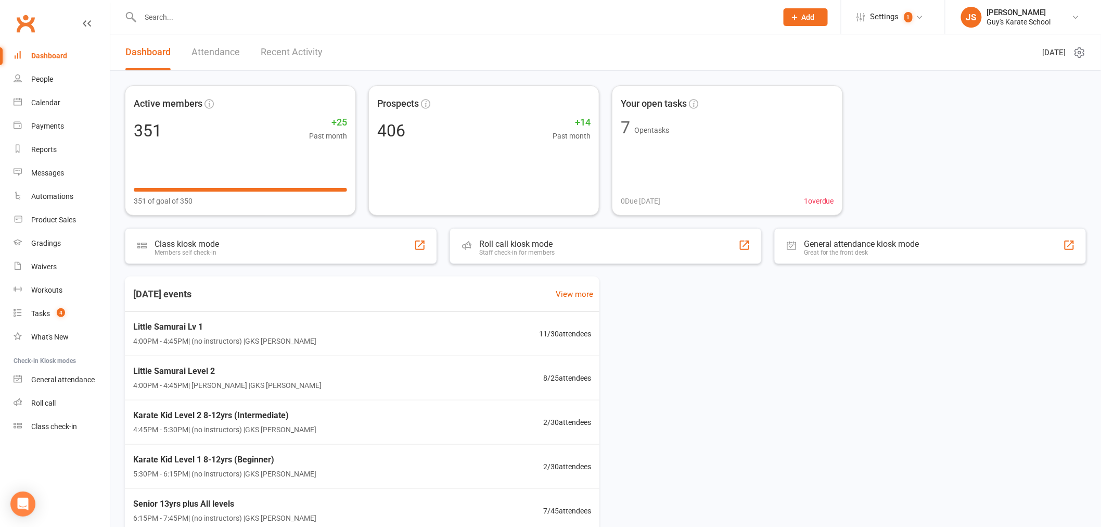
click at [960, 138] on div "Active members 351 +25 Past month 351 of goal of 350 Prospects 406 +14 Past mon…" at bounding box center [606, 150] width 962 height 130
click at [948, 155] on div "Active members 351 +25 Past month 351 of goal of 350 Prospects 406 +14 Past mon…" at bounding box center [606, 150] width 962 height 130
click at [867, 109] on div "Active members 351 +25 Past month 351 of goal of 350 Prospects 406 +14 Past mon…" at bounding box center [606, 150] width 962 height 130
